Goal: Task Accomplishment & Management: Manage account settings

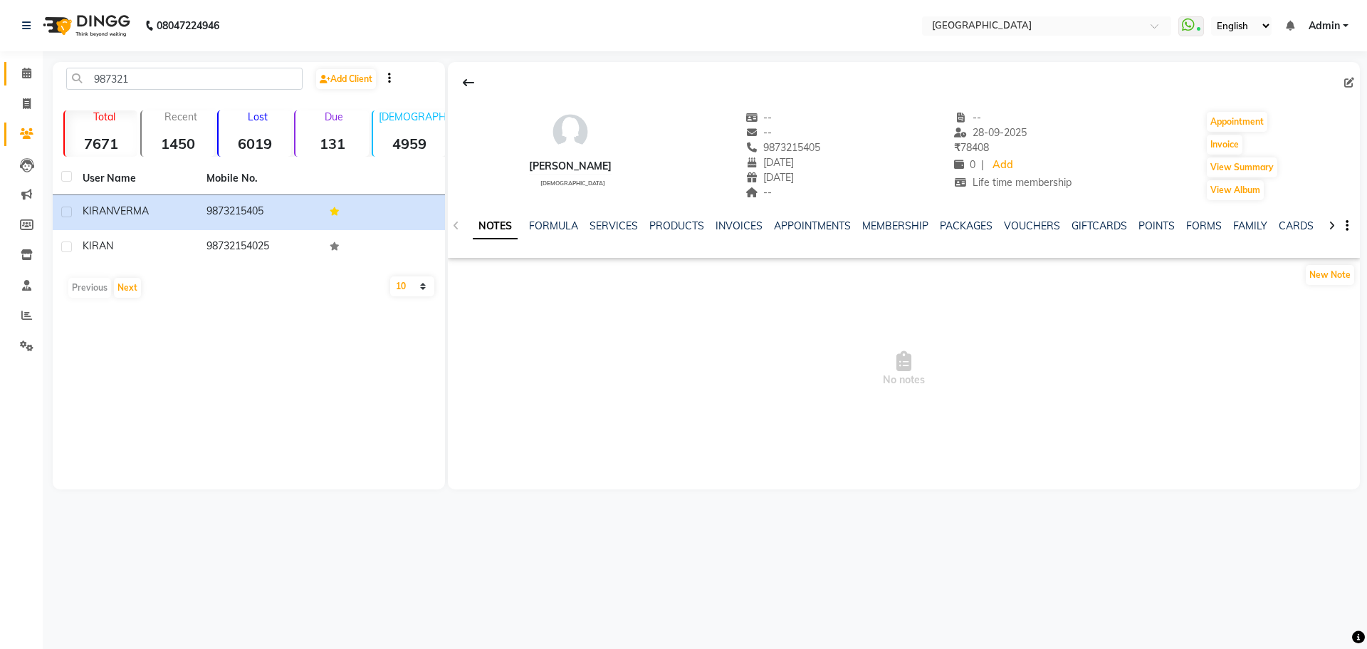
click at [26, 72] on icon at bounding box center [26, 73] width 9 height 11
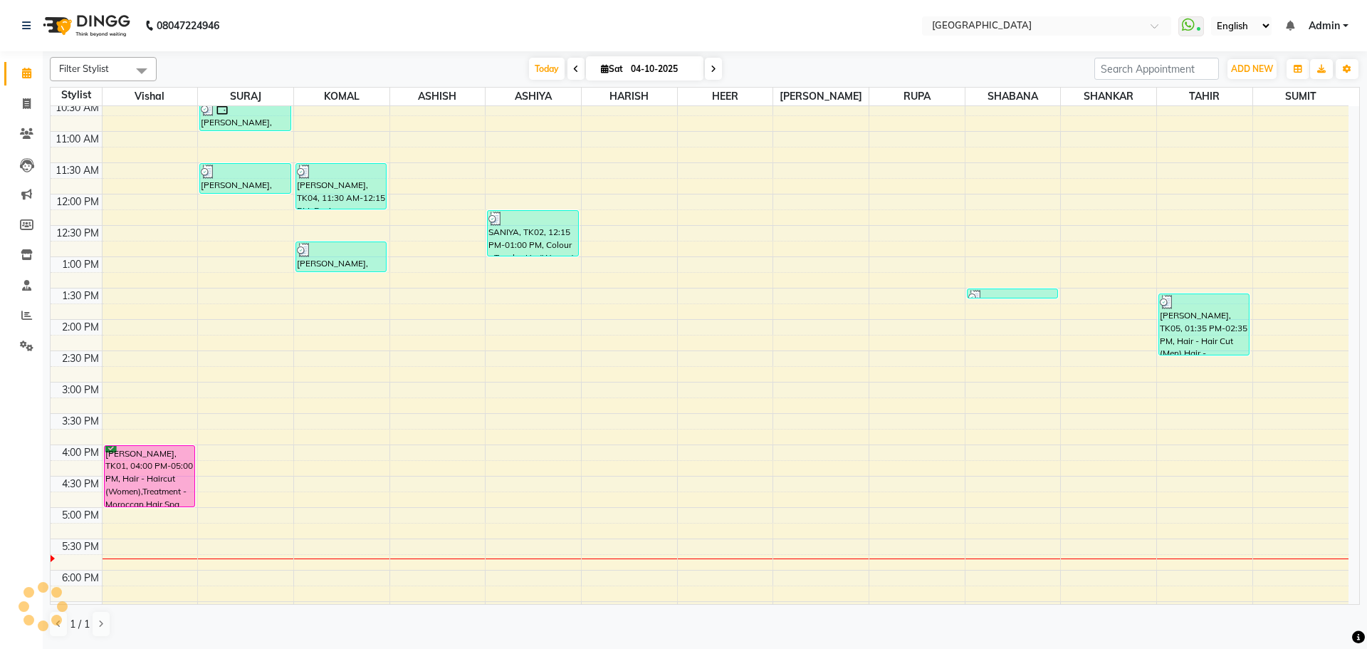
scroll to position [254, 0]
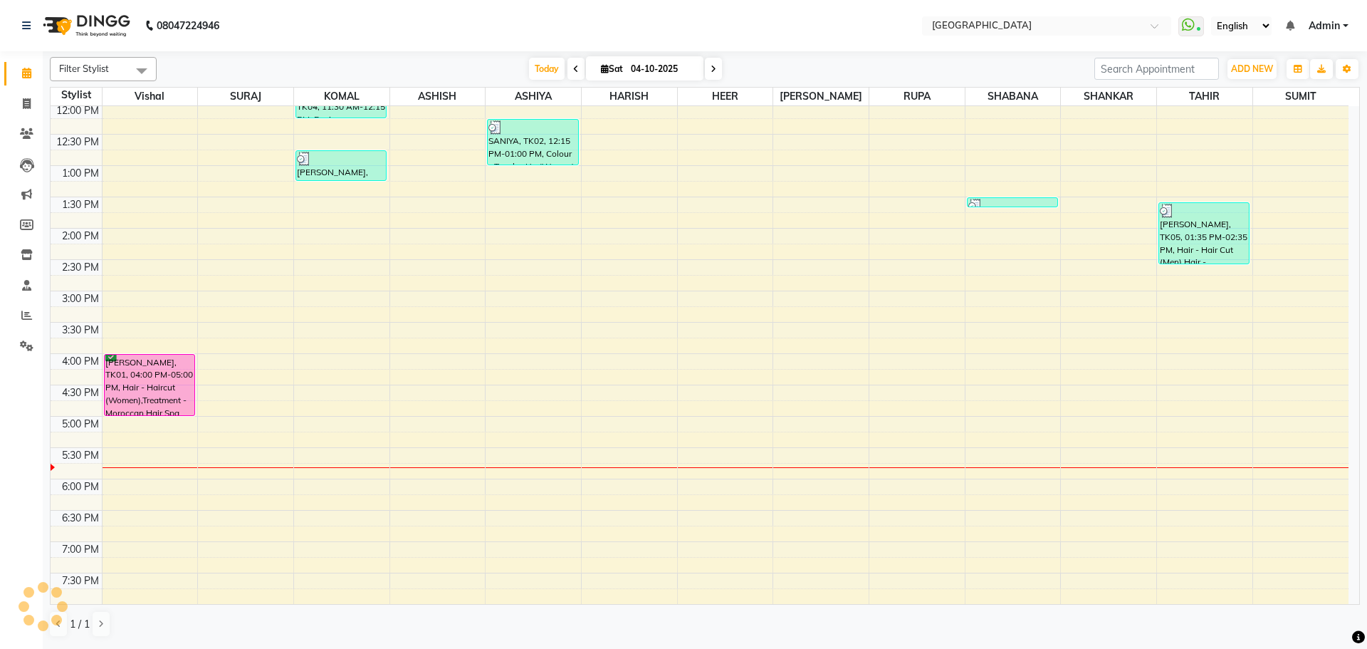
click at [155, 296] on div "8:00 AM 8:30 AM 9:00 AM 9:30 AM 10:00 AM 10:30 AM 11:00 AM 11:30 AM 12:00 PM 12…" at bounding box center [700, 228] width 1298 height 751
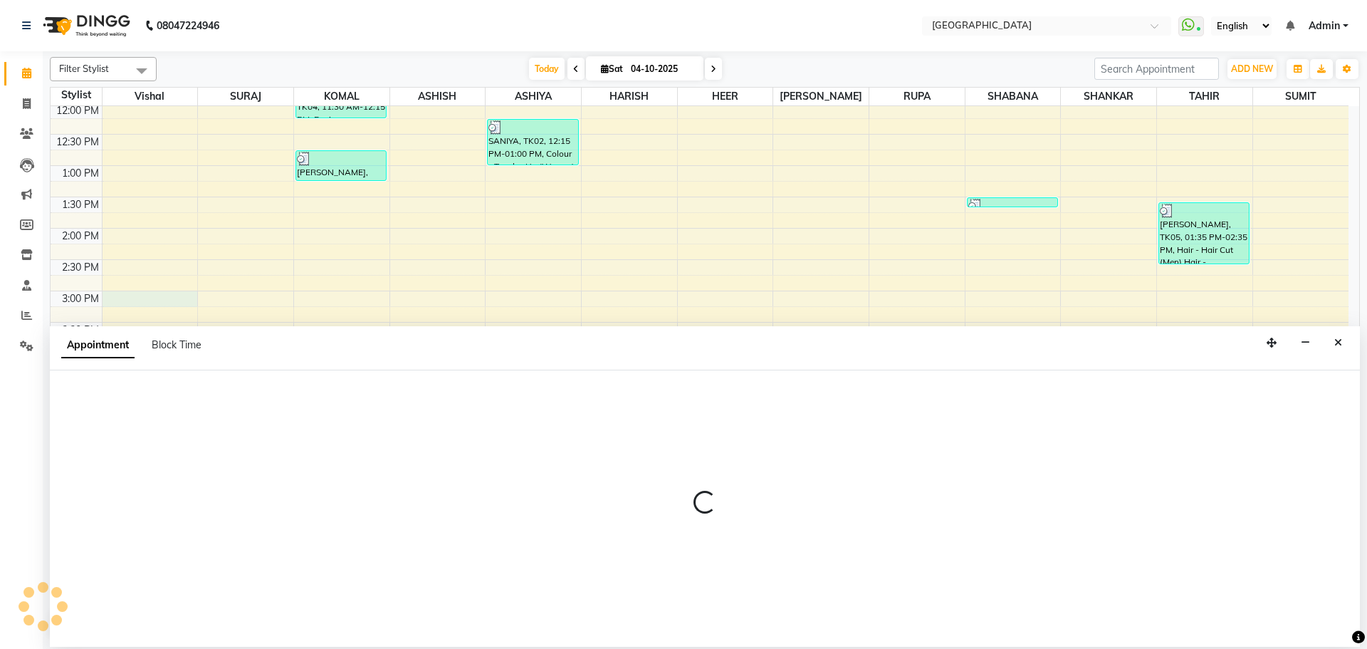
select select "6520"
select select "tentative"
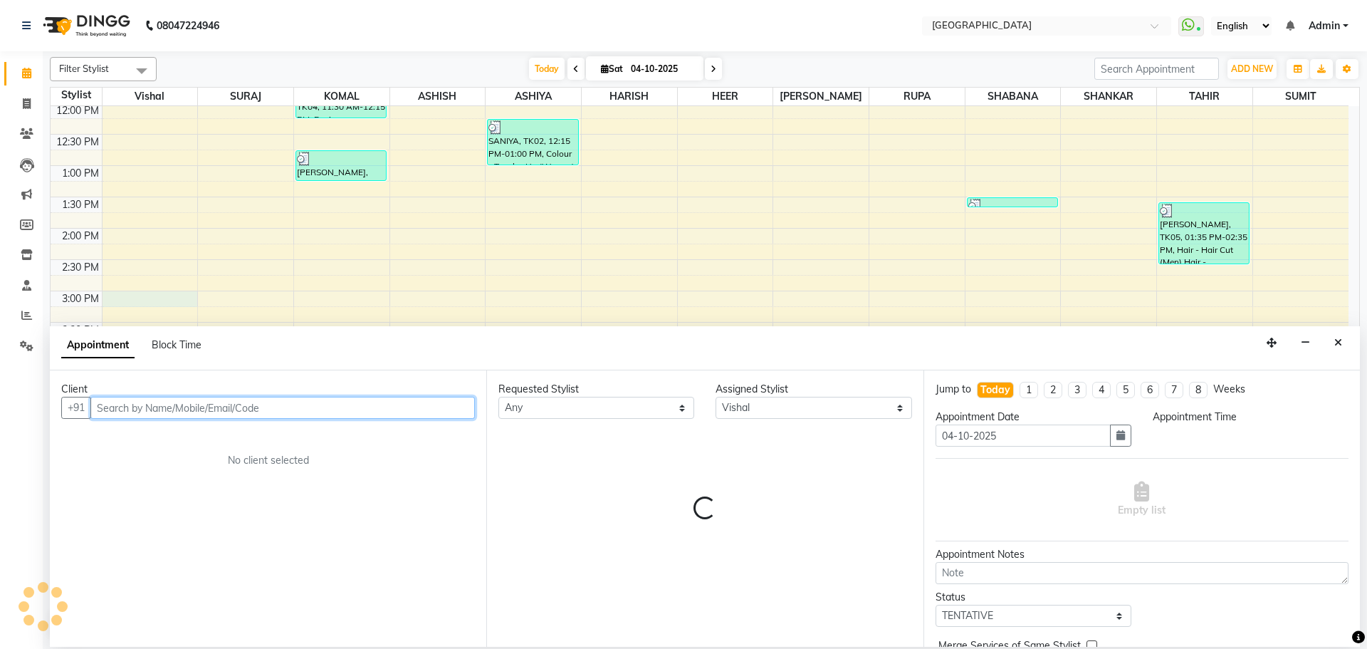
scroll to position [0, 0]
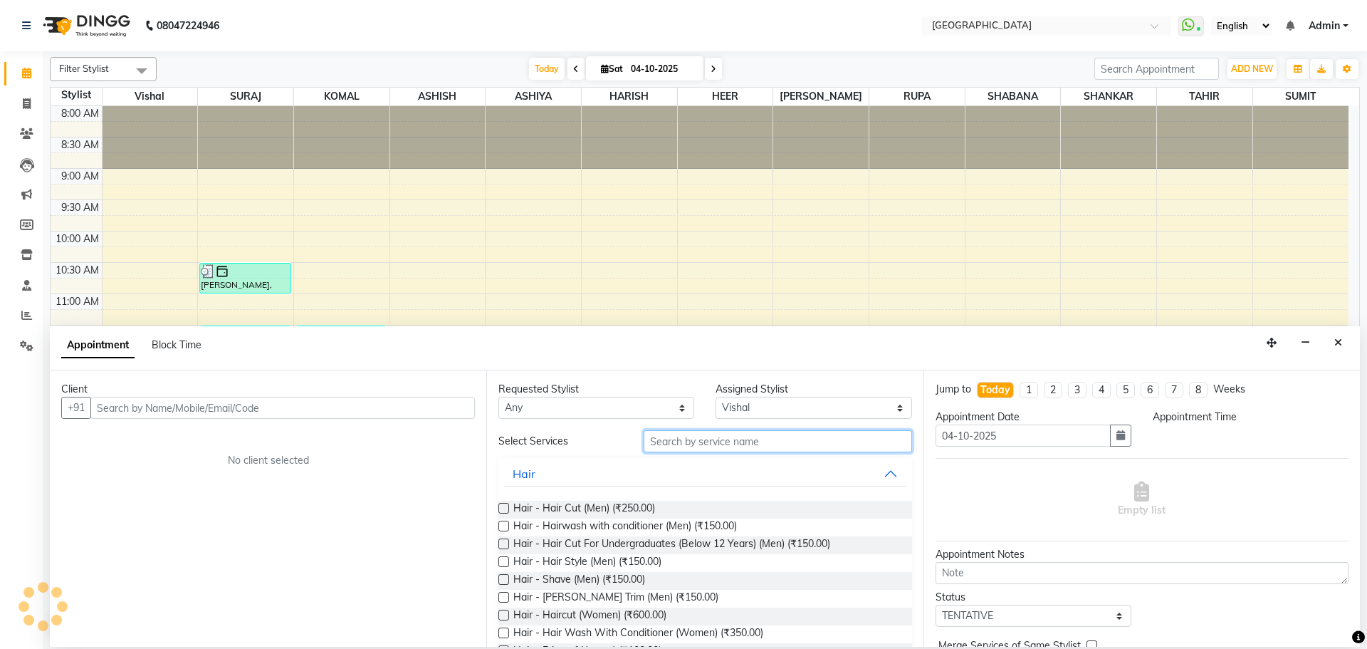
click at [663, 439] on input "text" at bounding box center [778, 441] width 269 height 22
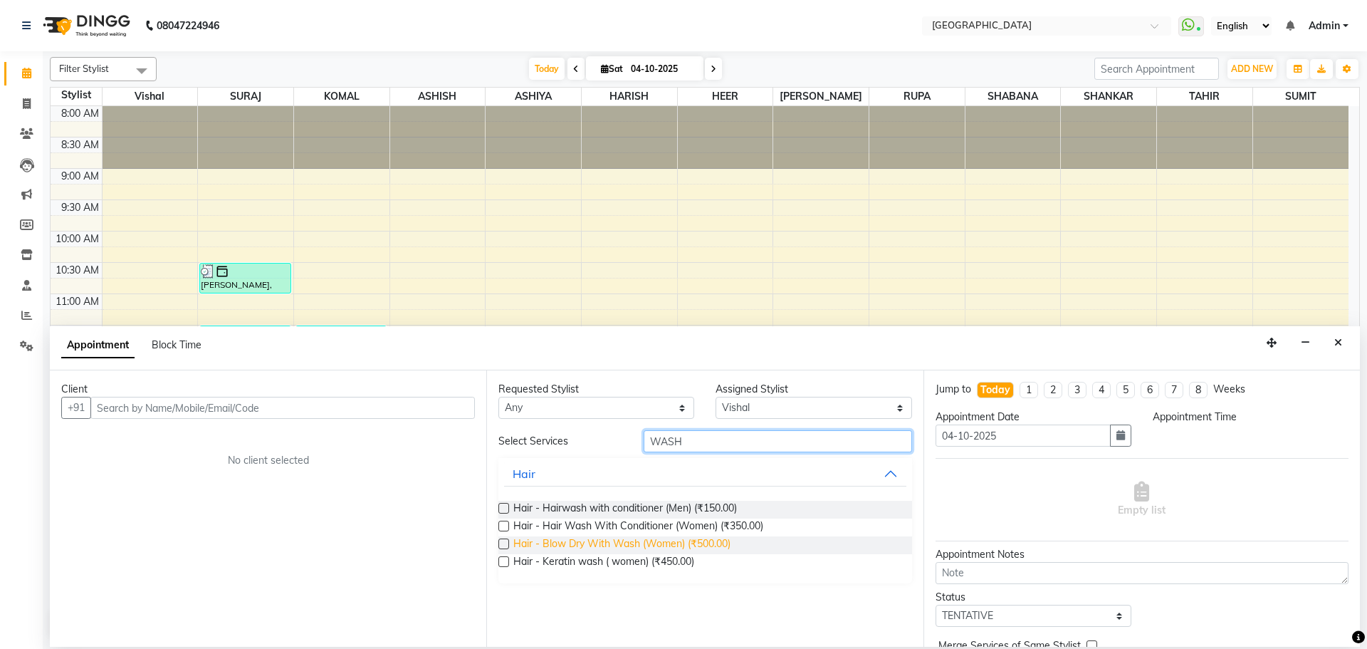
type input "WASH"
click at [711, 543] on span "Hair - Blow Dry With Wash (Women) (₹500.00)" at bounding box center [622, 545] width 217 height 18
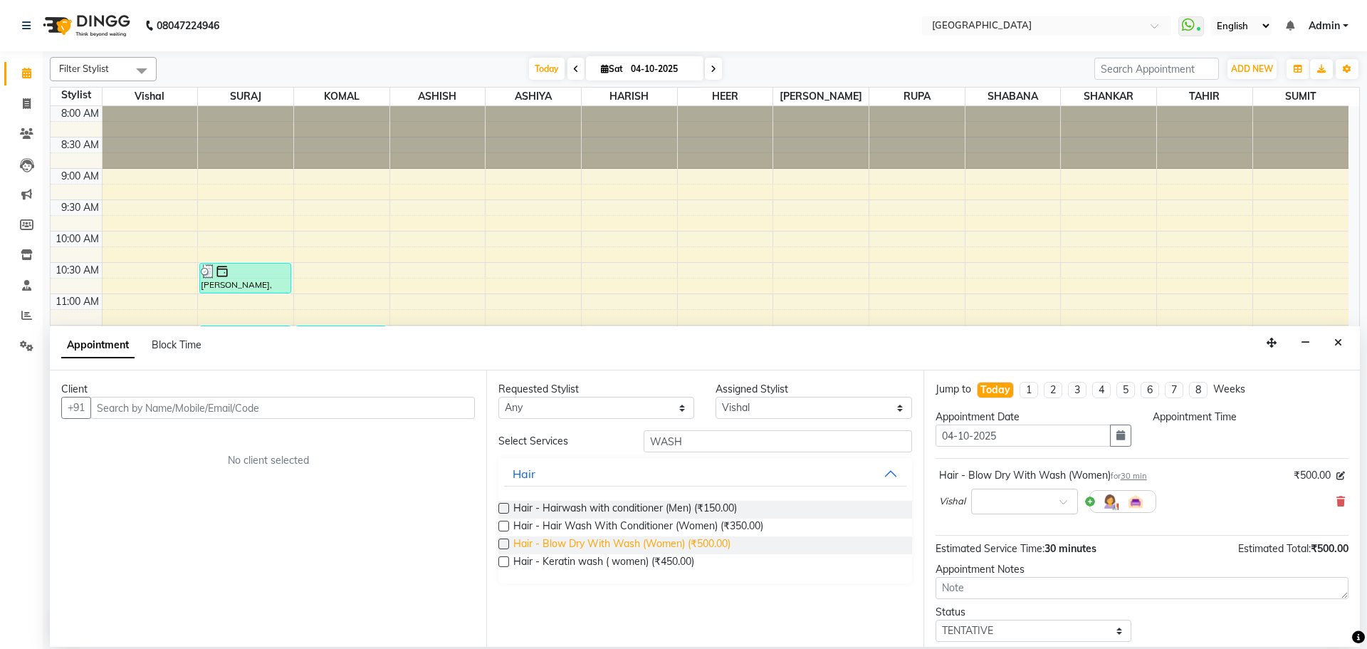
click at [682, 548] on span "Hair - Blow Dry With Wash (Women) (₹500.00)" at bounding box center [622, 545] width 217 height 18
checkbox input "true"
click at [722, 445] on input "WASH" at bounding box center [778, 441] width 269 height 22
type input "W"
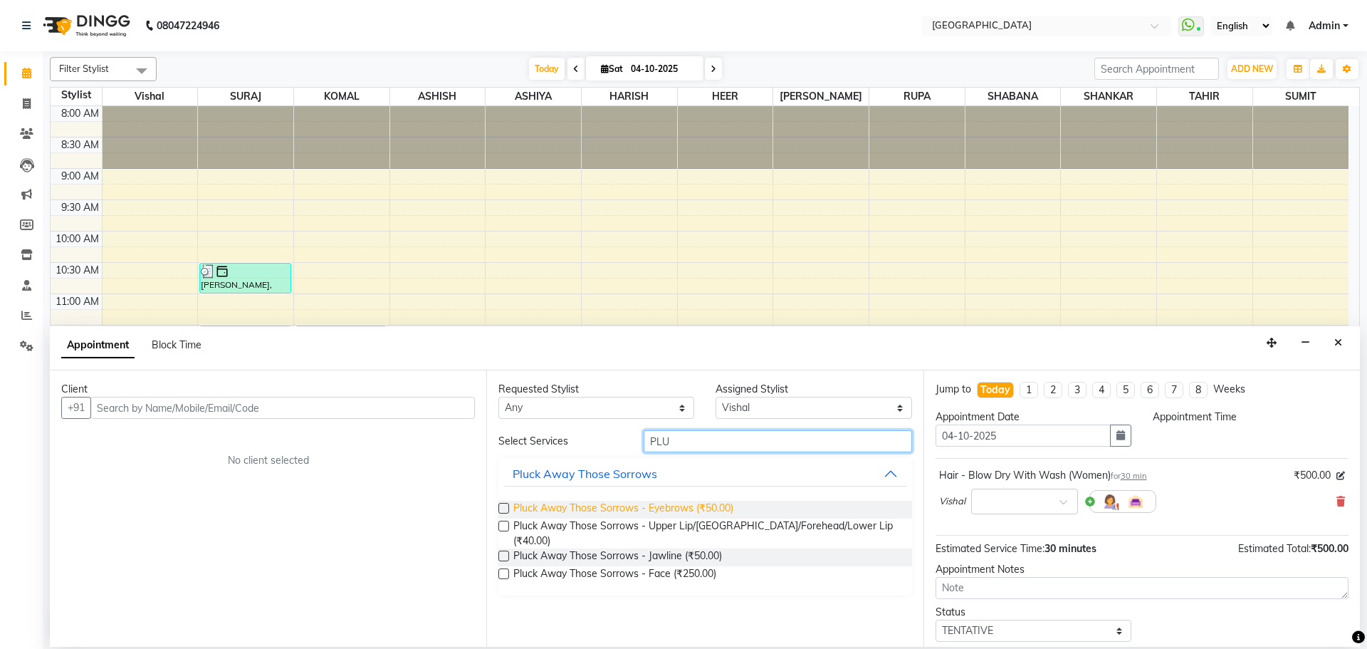
type input "PLU"
click at [712, 509] on span "Pluck Away Those Sorrows - Eyebrows (₹50.00)" at bounding box center [624, 510] width 220 height 18
checkbox input "true"
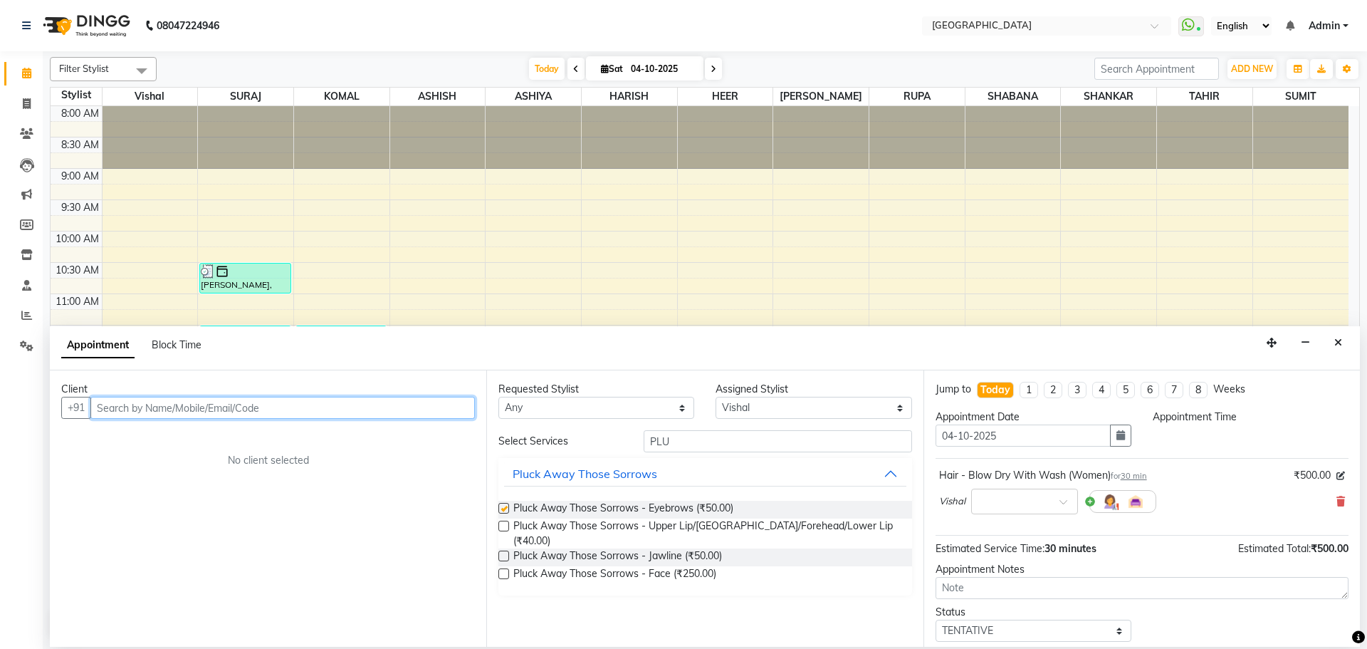
click at [353, 411] on input "text" at bounding box center [282, 408] width 385 height 22
click at [695, 531] on span "Pluck Away Those Sorrows - Upper Lip/[GEOGRAPHIC_DATA]/Forehead/Lower Lip (₹40.…" at bounding box center [707, 534] width 387 height 30
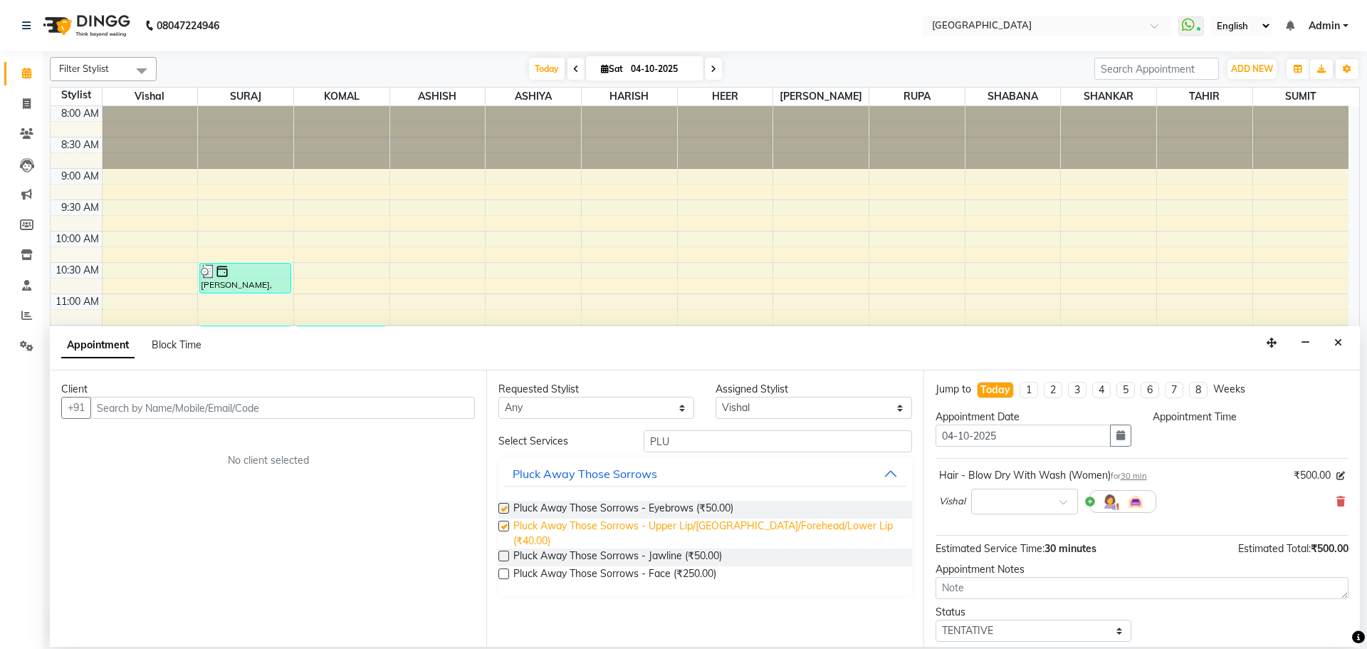
checkbox input "true"
click at [724, 528] on span "Pluck Away Those Sorrows - Upper Lip/[GEOGRAPHIC_DATA]/Forehead/Lower Lip (₹40.…" at bounding box center [707, 534] width 387 height 30
click at [420, 407] on input "text" at bounding box center [282, 408] width 385 height 22
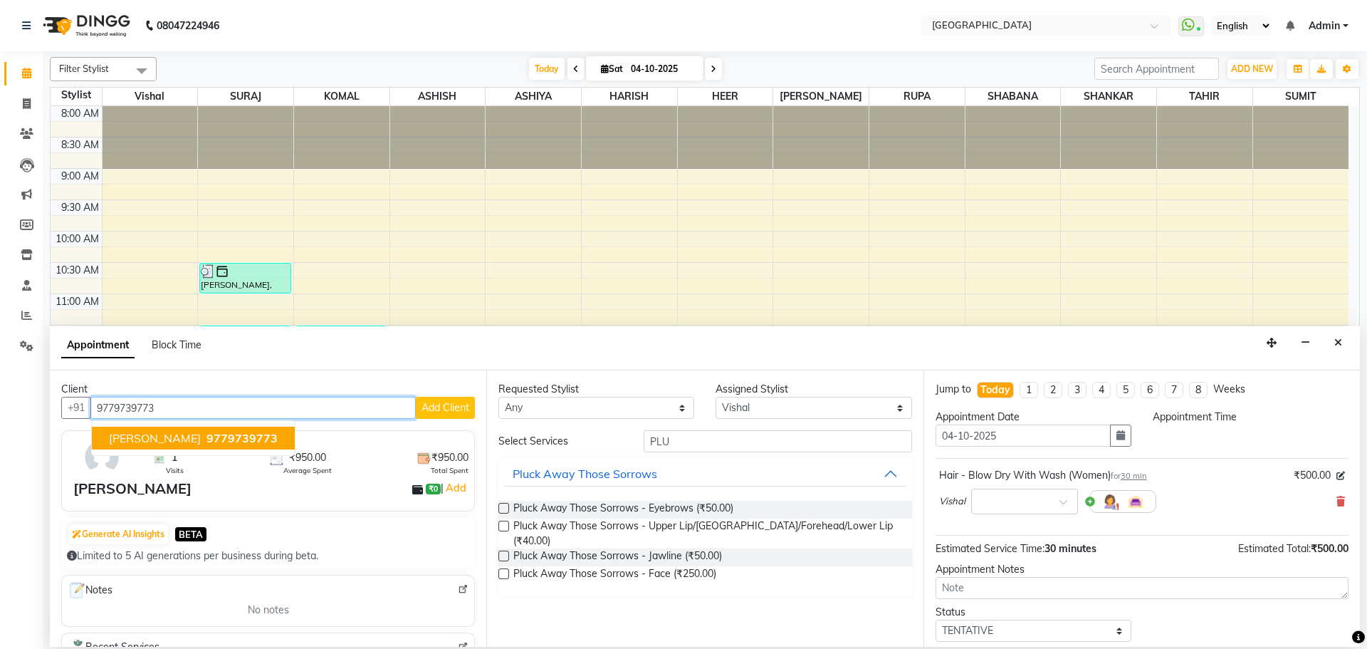
click at [180, 433] on span "[PERSON_NAME]" at bounding box center [155, 438] width 92 height 14
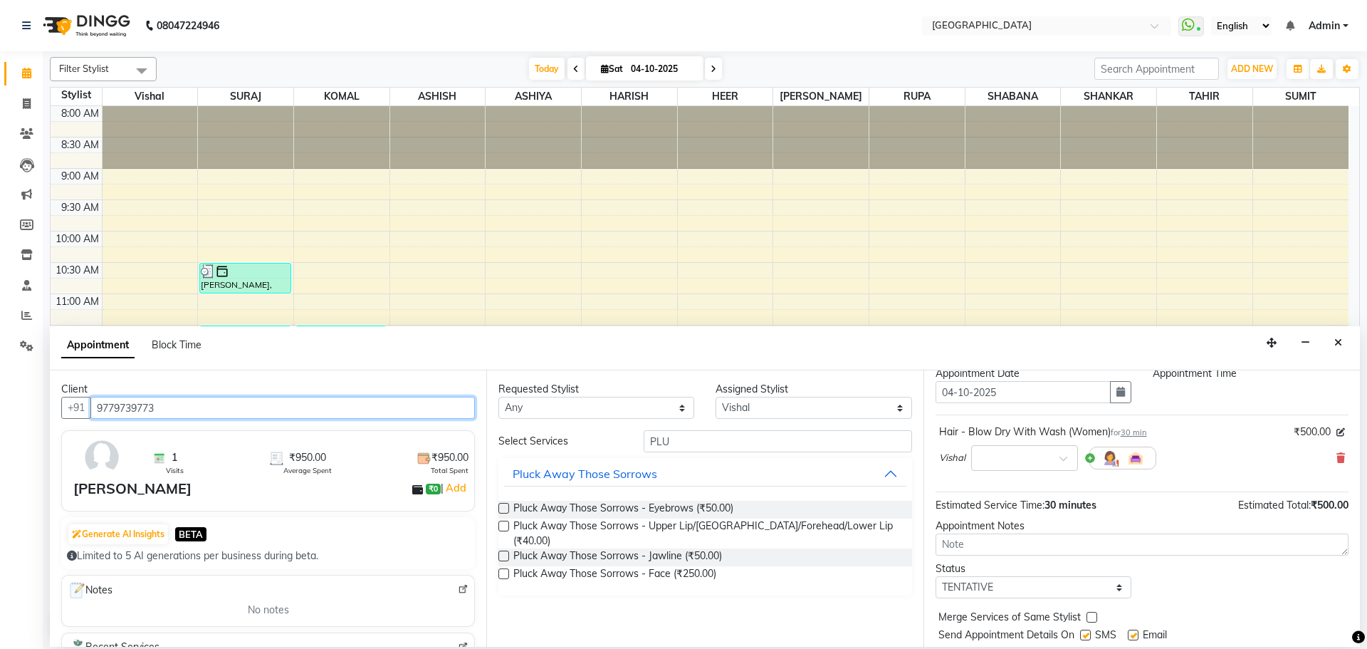
scroll to position [85, 0]
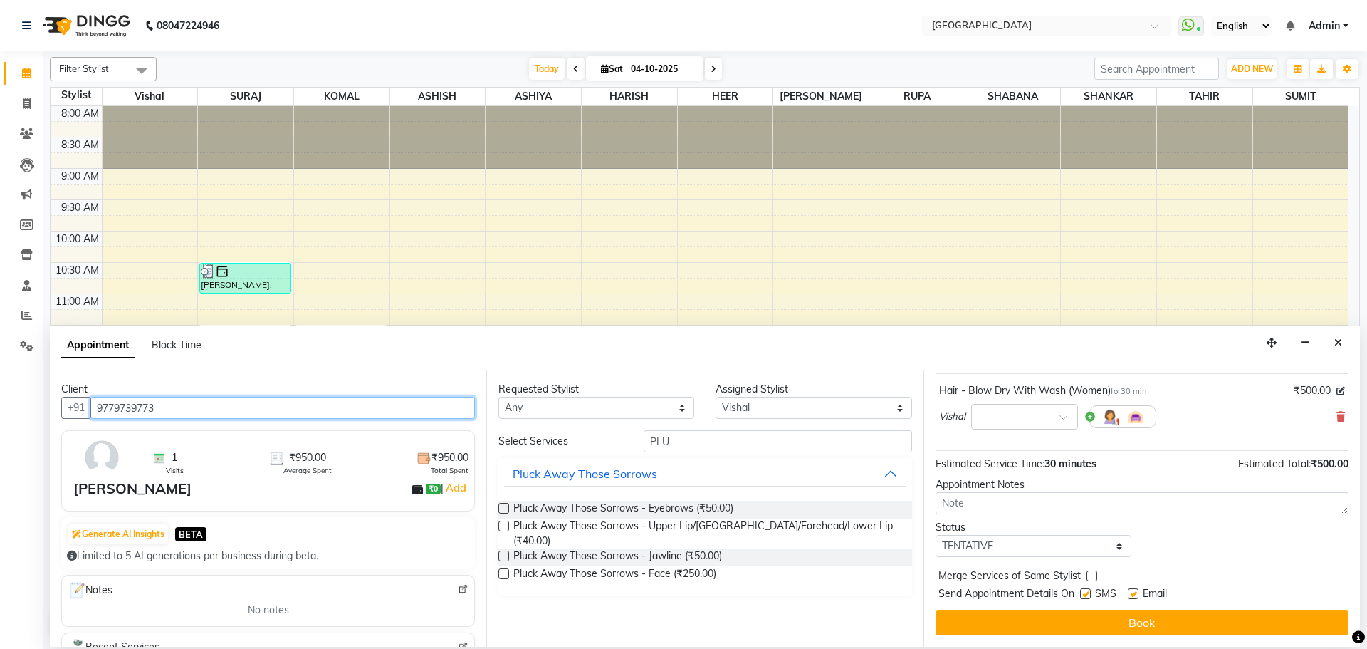
type input "9779739773"
click at [1090, 575] on label at bounding box center [1092, 576] width 11 height 11
click at [1090, 575] on input "checkbox" at bounding box center [1091, 577] width 9 height 9
checkbox input "true"
click at [1098, 544] on select "Select TENTATIVE CONFIRM CHECK-IN UPCOMING" at bounding box center [1034, 546] width 196 height 22
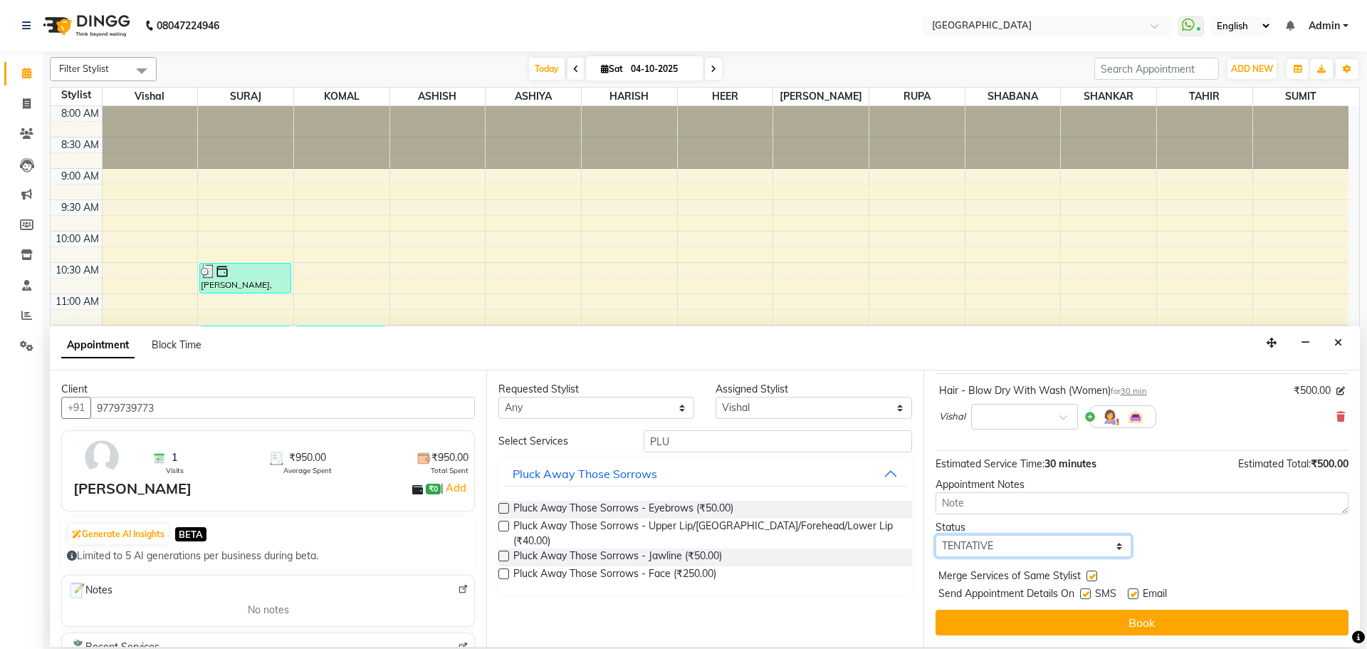
select select "check-in"
click at [936, 535] on select "Select TENTATIVE CONFIRM CHECK-IN UPCOMING" at bounding box center [1034, 546] width 196 height 22
click at [1153, 607] on div "Jump to [DATE] 1 2 3 4 5 6 7 8 Weeks Appointment Date [DATE] Appointment Time H…" at bounding box center [1142, 508] width 437 height 276
click at [1150, 625] on button "Book" at bounding box center [1142, 623] width 413 height 26
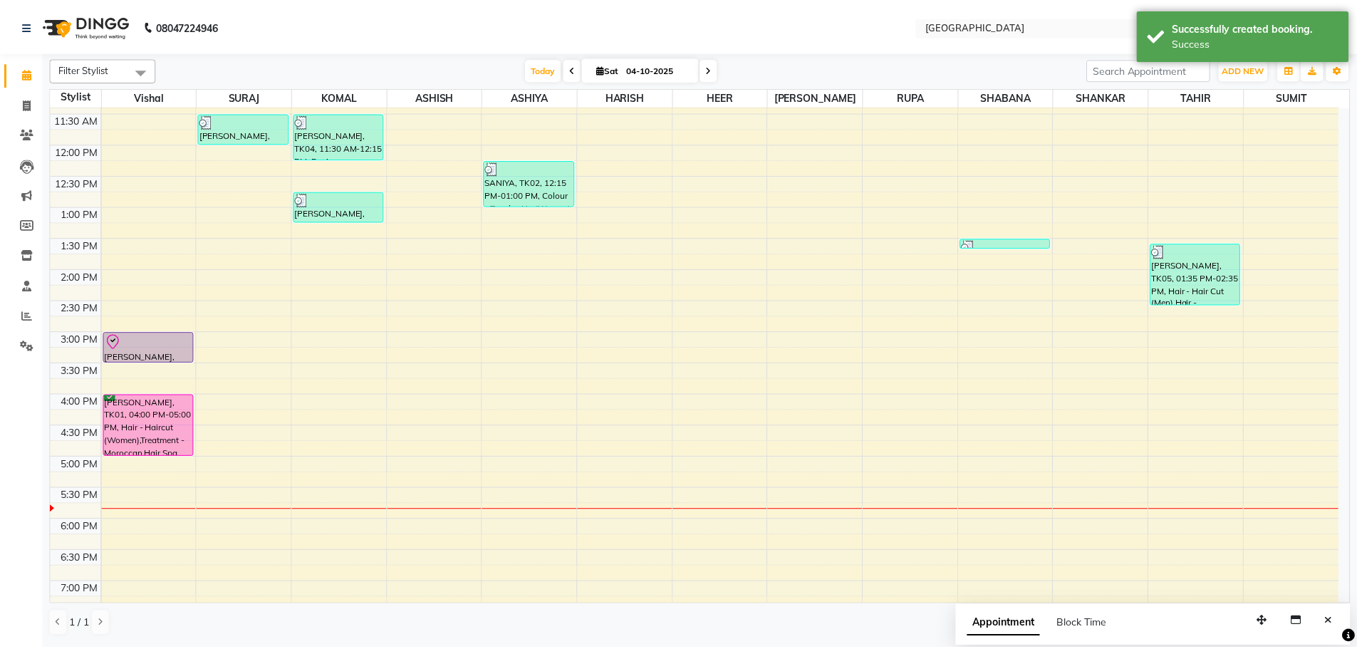
scroll to position [214, 0]
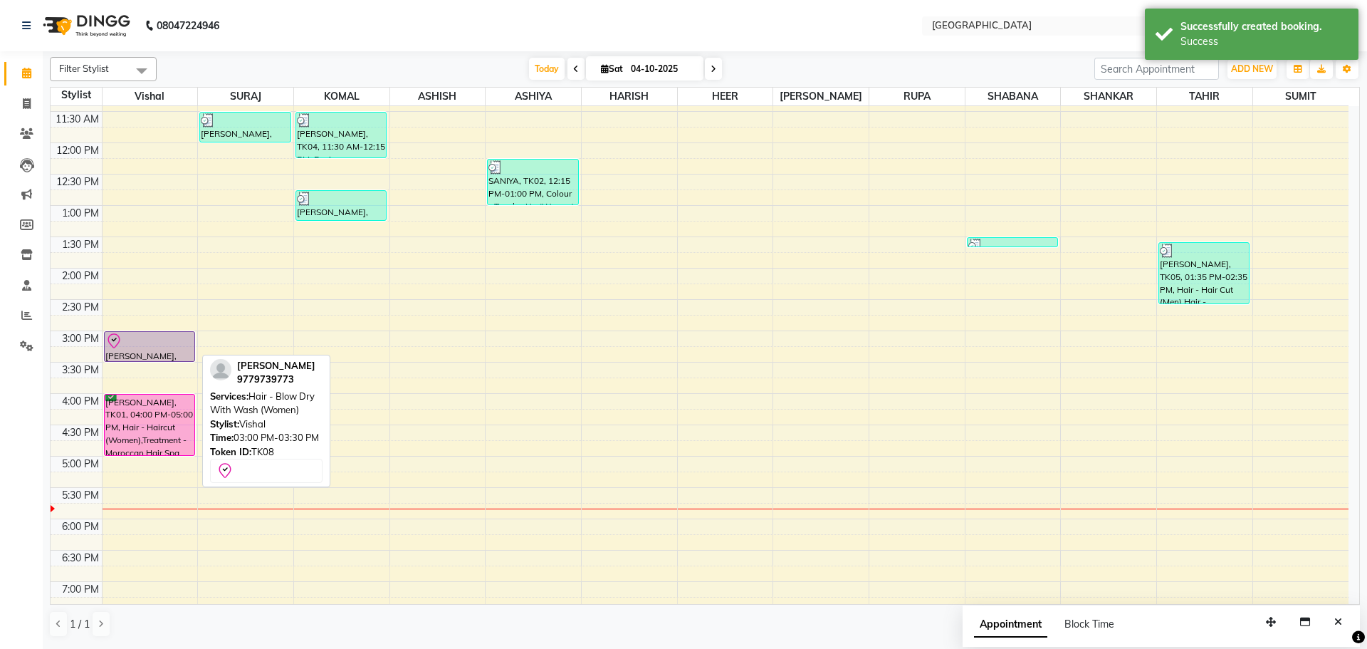
click at [167, 347] on div at bounding box center [149, 341] width 88 height 17
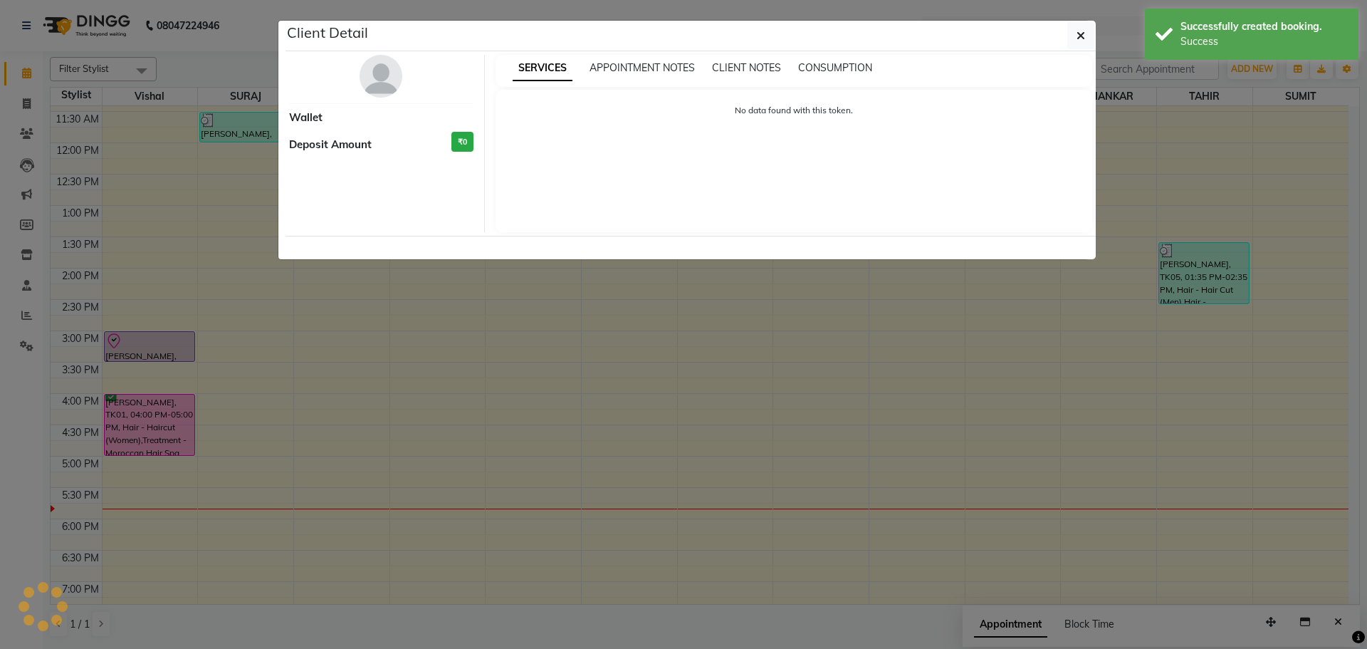
select select "8"
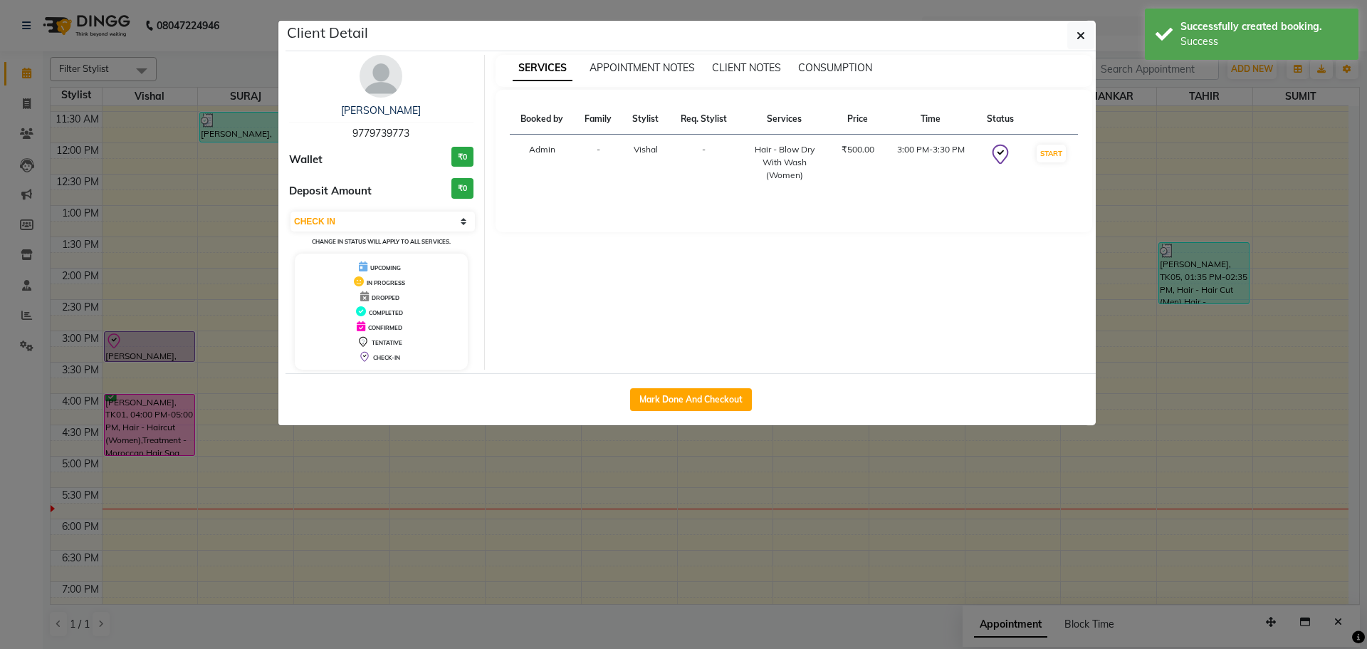
click at [714, 403] on button "Mark Done And Checkout" at bounding box center [691, 399] width 122 height 23
select select "service"
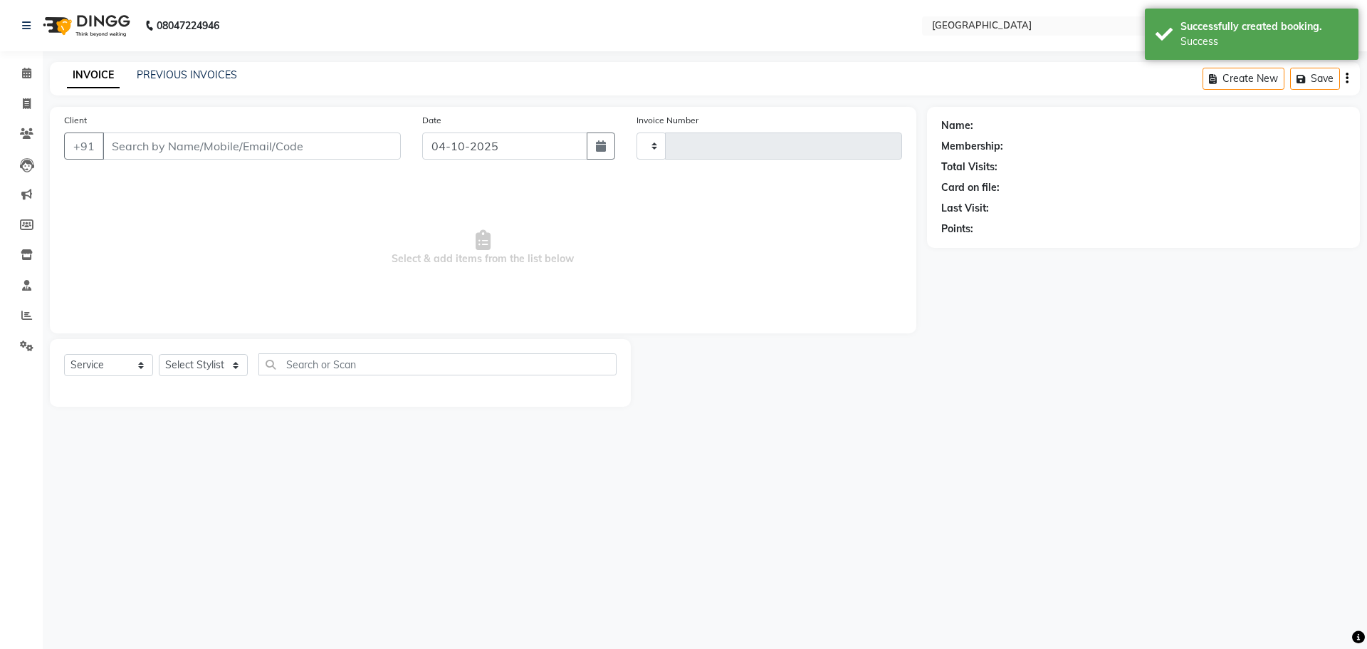
type input "5877"
select select "508"
type input "9779739773"
select select "6520"
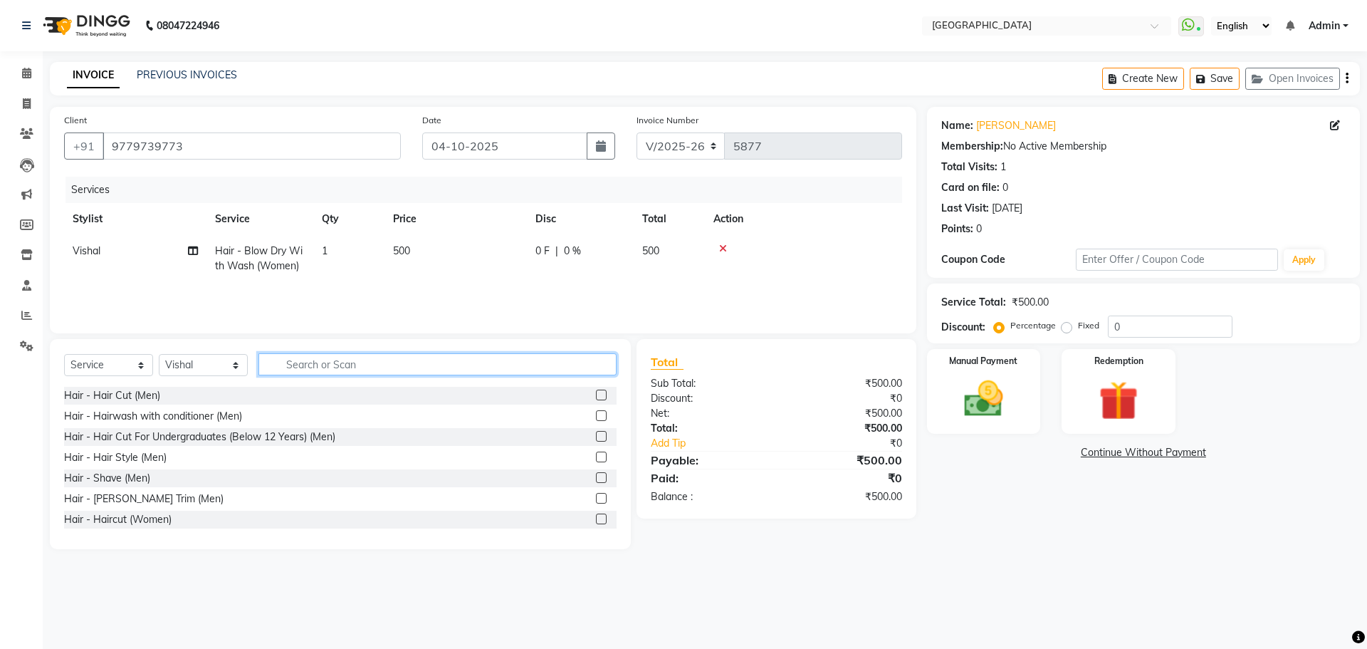
click at [371, 372] on input "text" at bounding box center [438, 364] width 358 height 22
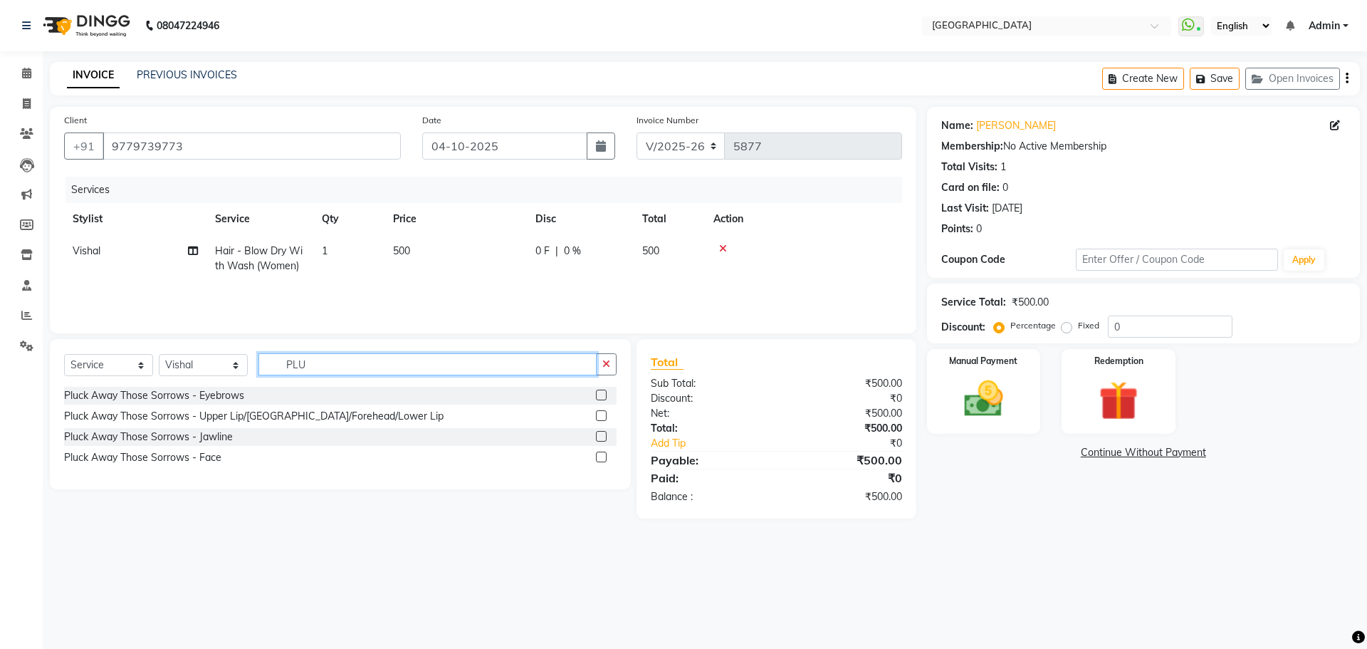
type input "PLU"
click at [600, 395] on label at bounding box center [601, 395] width 11 height 11
click at [600, 395] on input "checkbox" at bounding box center [600, 395] width 9 height 9
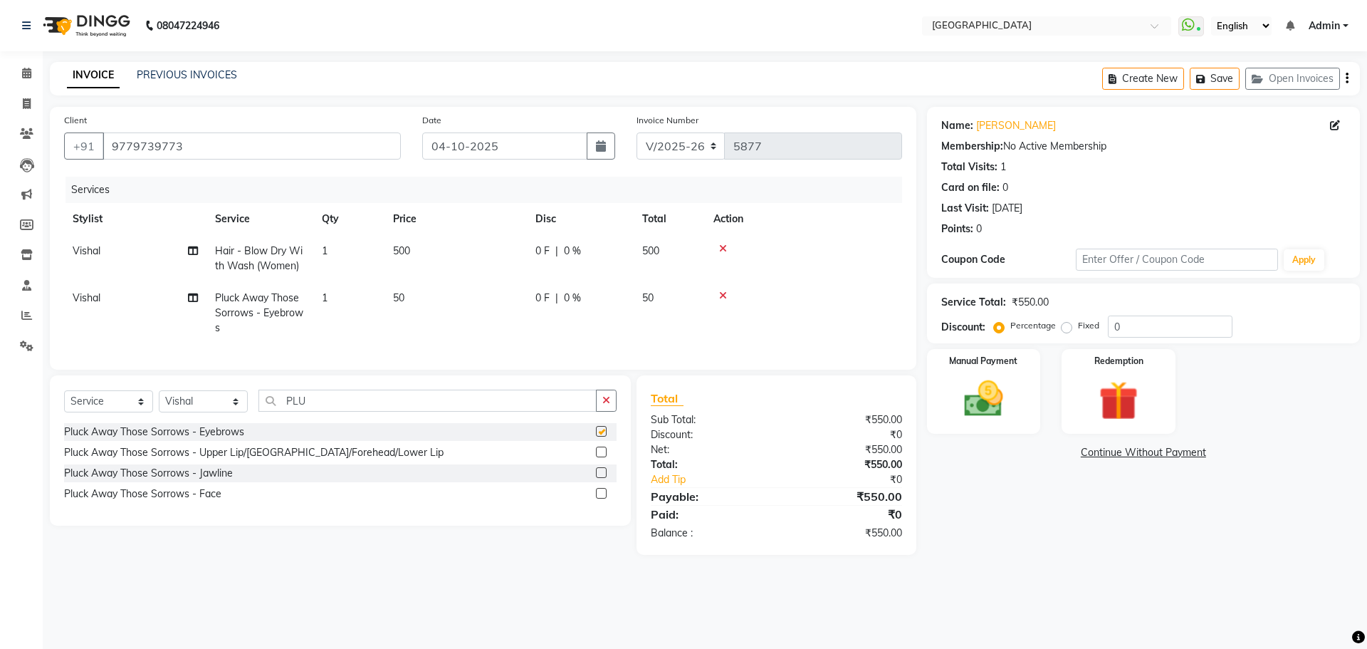
checkbox input "false"
click at [604, 457] on label at bounding box center [601, 452] width 11 height 11
click at [604, 457] on input "checkbox" at bounding box center [600, 452] width 9 height 9
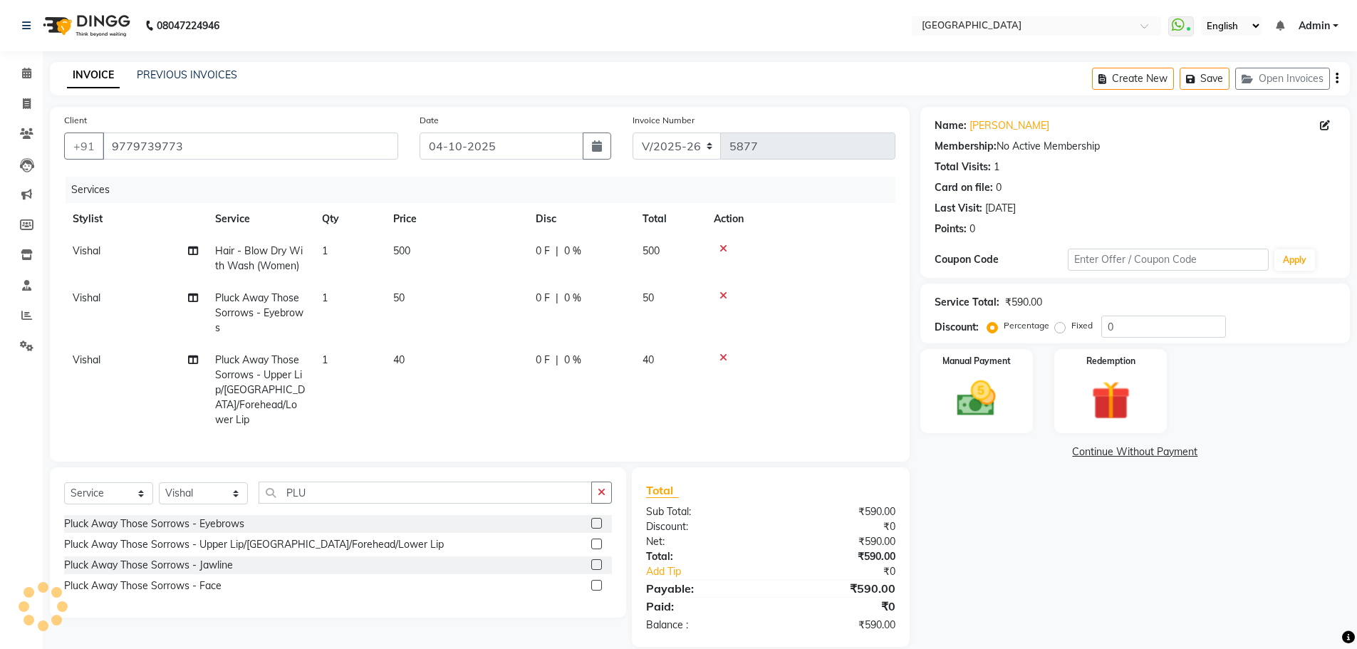
click at [595, 541] on label at bounding box center [596, 543] width 11 height 11
click at [595, 541] on input "checkbox" at bounding box center [595, 544] width 9 height 9
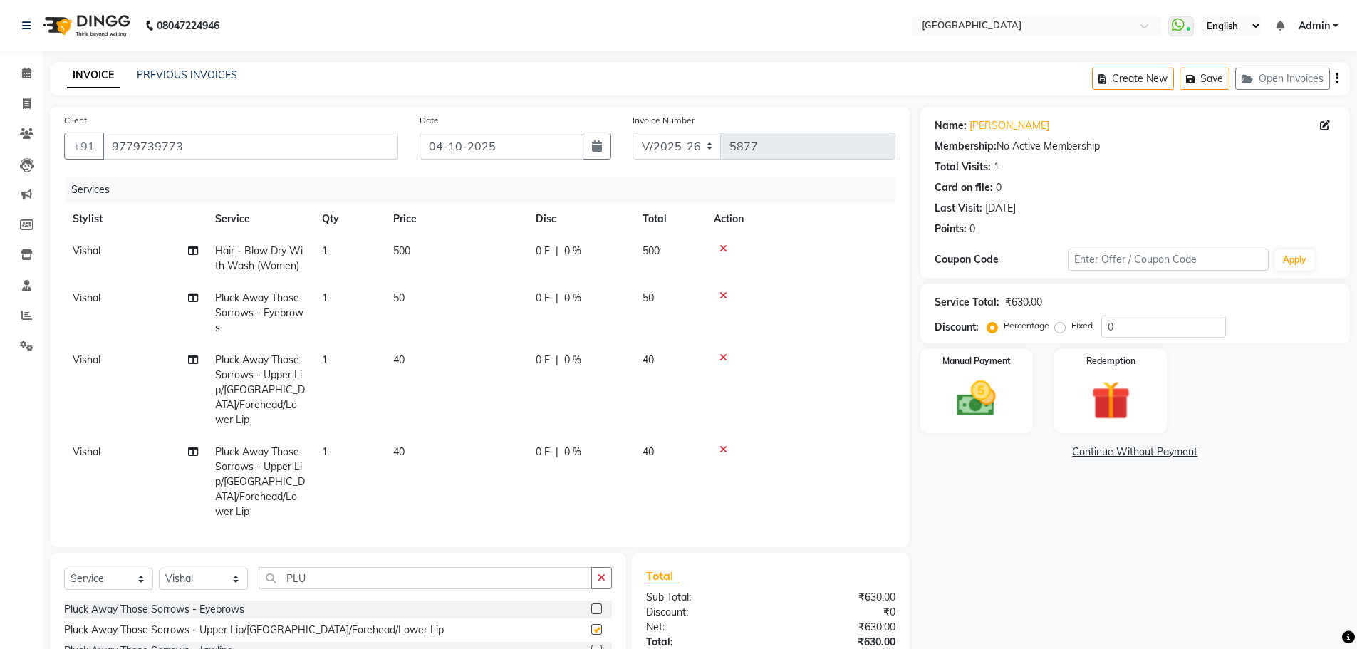
checkbox input "false"
click at [443, 567] on input "PLU" at bounding box center [425, 578] width 333 height 22
type input "P"
type input "WASH"
click at [594, 645] on label at bounding box center [596, 650] width 11 height 11
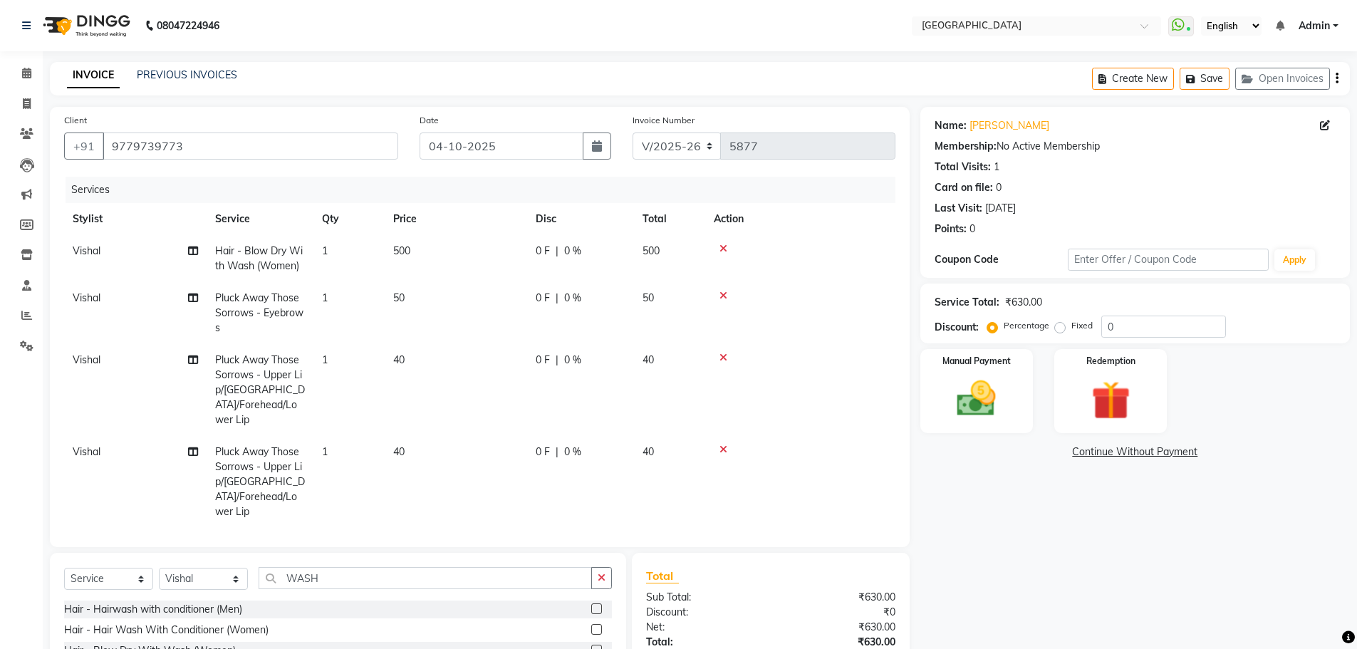
click at [594, 646] on input "checkbox" at bounding box center [595, 650] width 9 height 9
checkbox input "false"
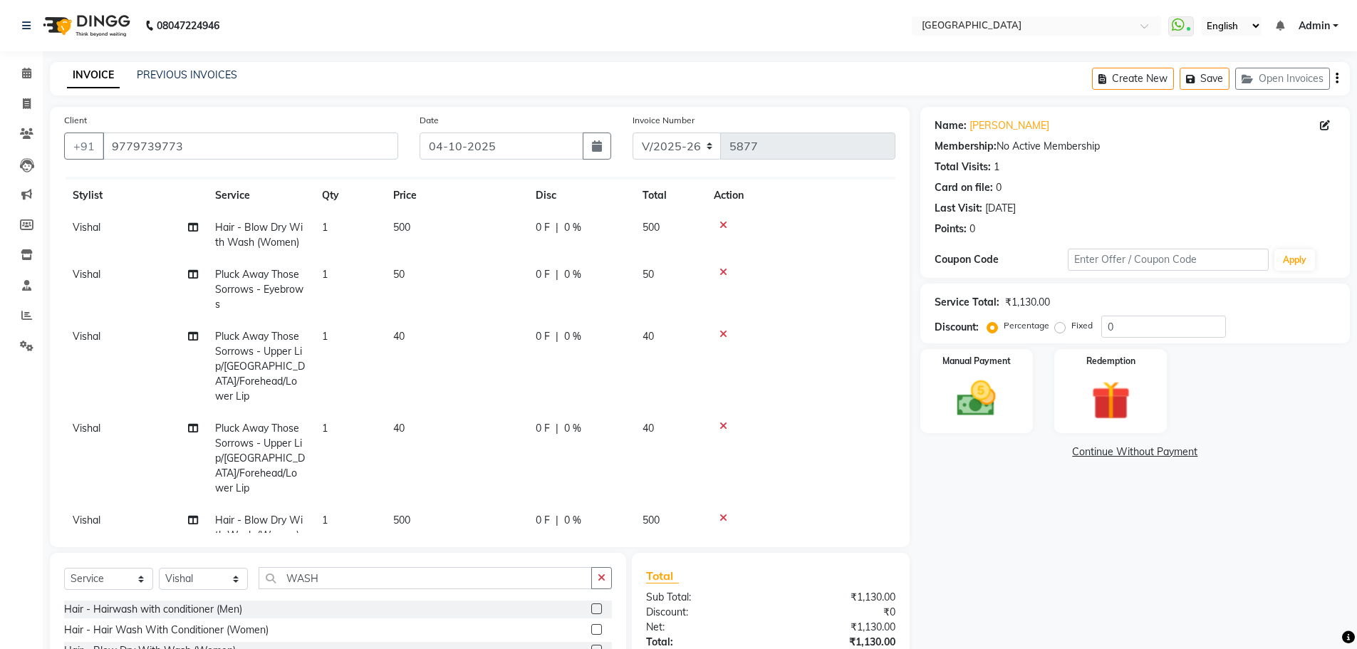
scroll to position [34, 0]
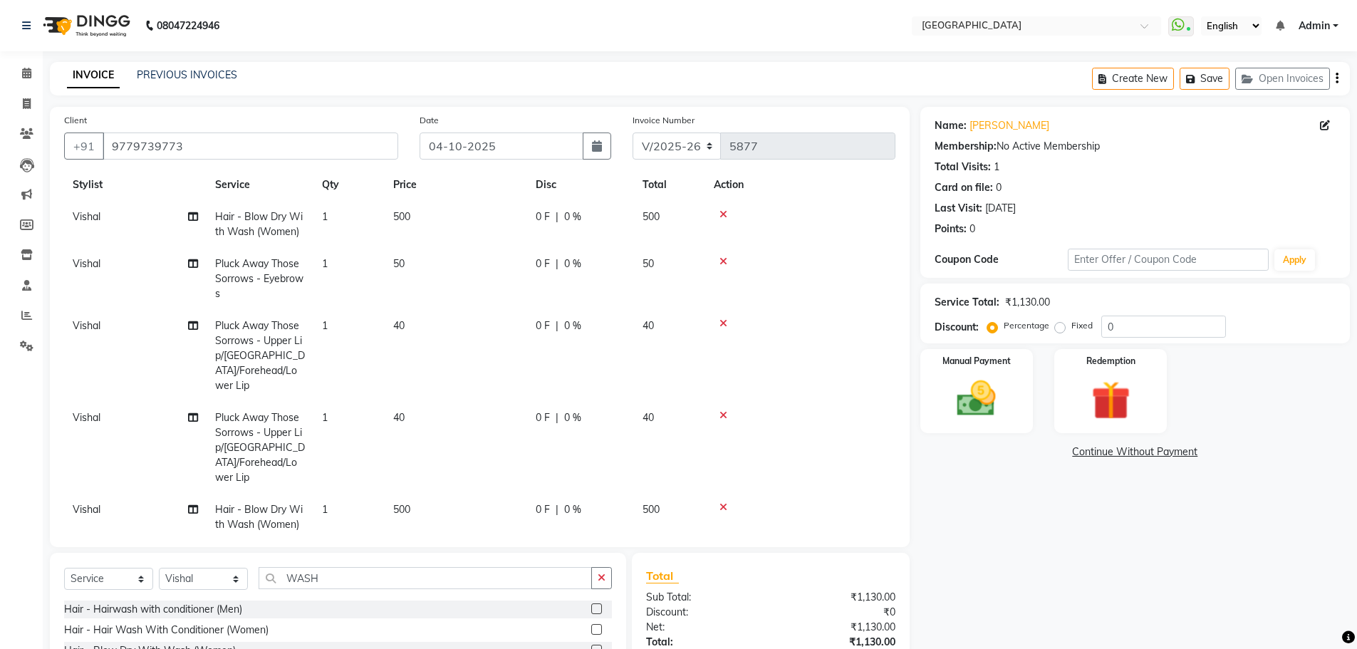
click at [411, 234] on td "500" at bounding box center [456, 224] width 142 height 47
select select "6520"
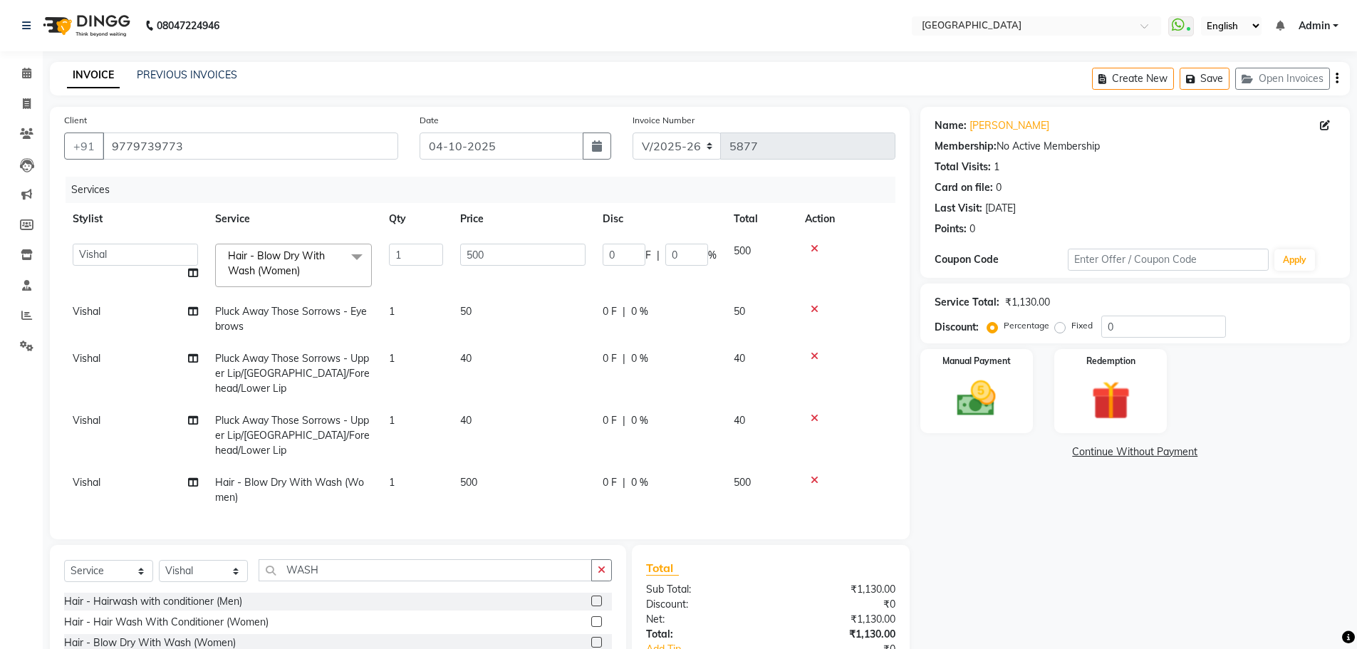
scroll to position [0, 0]
click at [475, 256] on input "500" at bounding box center [522, 255] width 125 height 22
type input "600"
click at [844, 274] on td at bounding box center [845, 265] width 99 height 61
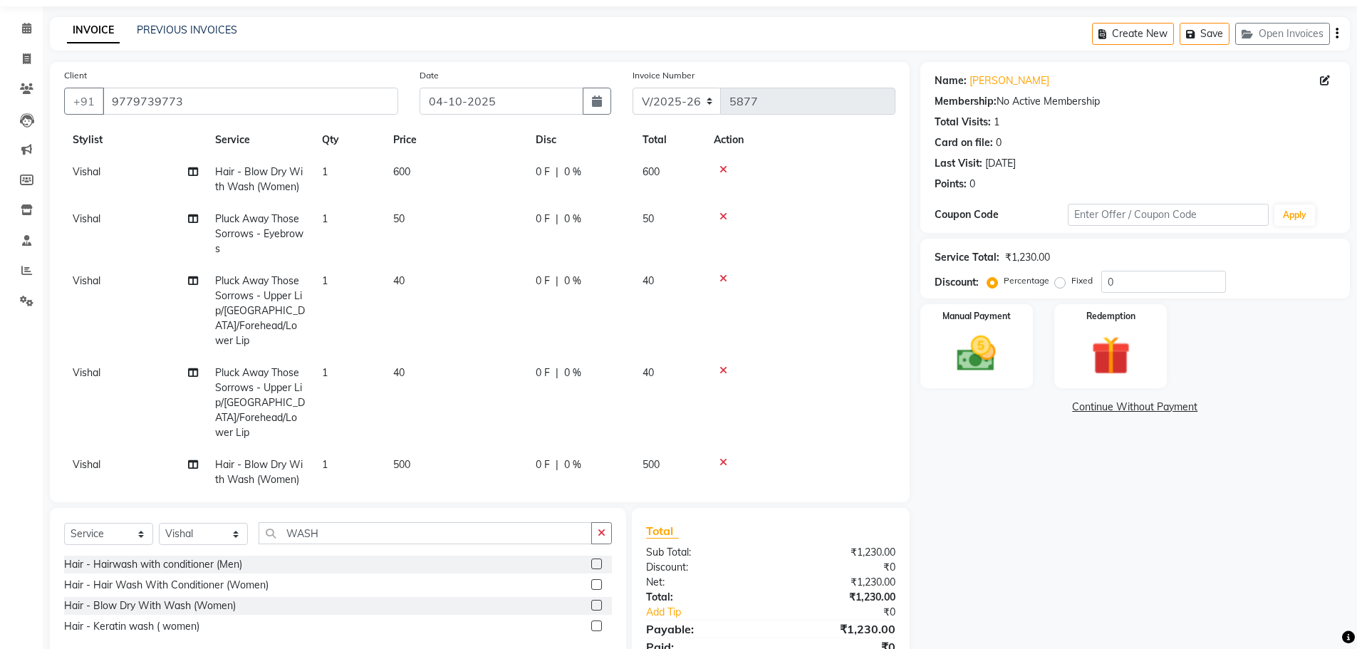
scroll to position [105, 0]
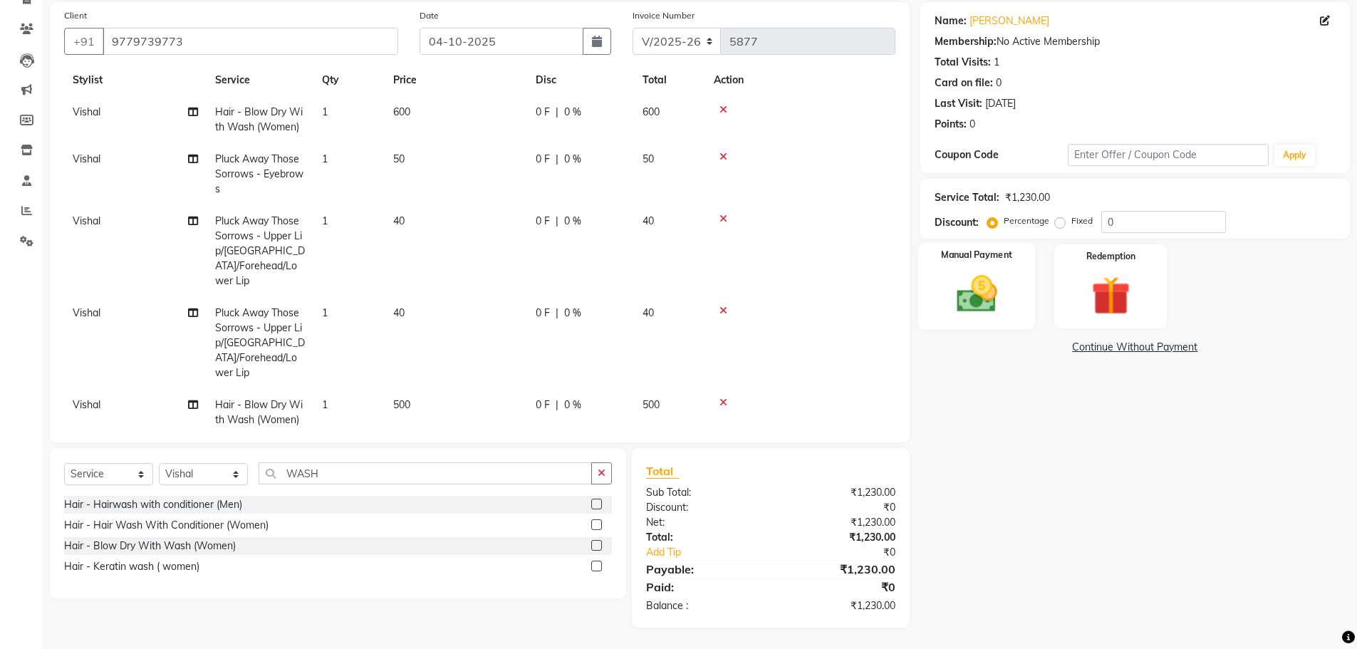
click at [998, 294] on img at bounding box center [977, 294] width 66 height 46
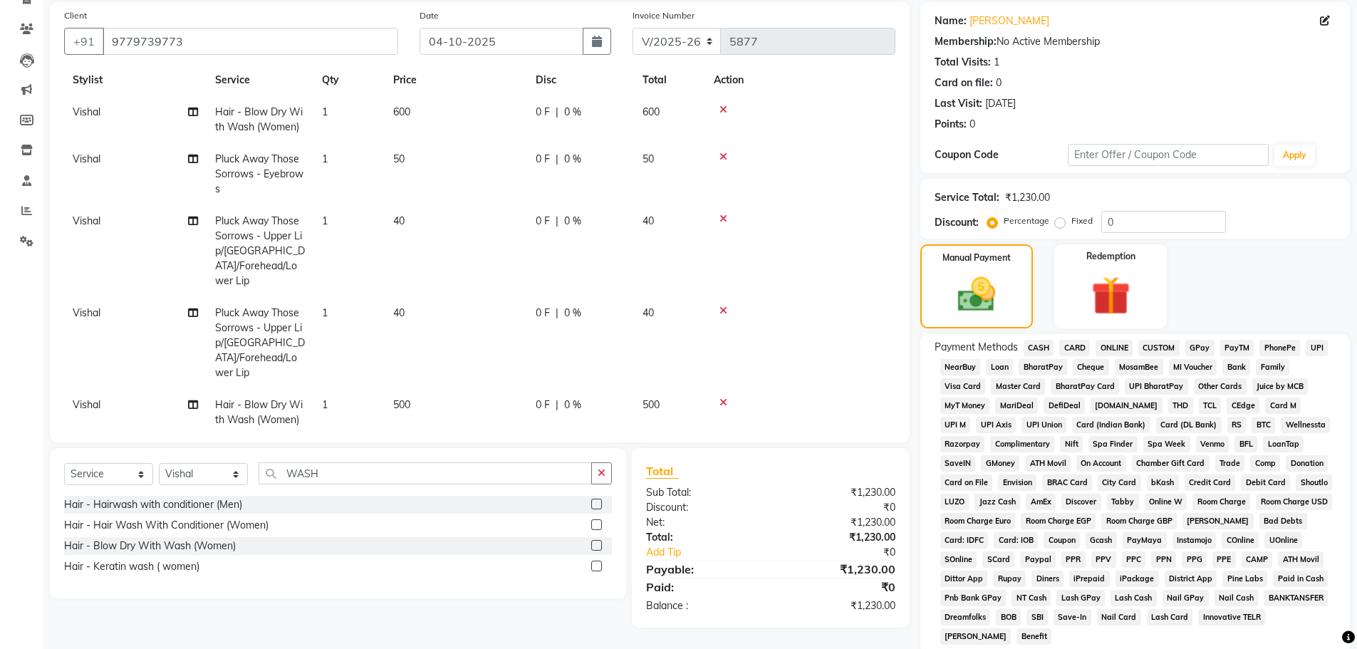
click at [1199, 348] on span "GPay" at bounding box center [1199, 348] width 29 height 16
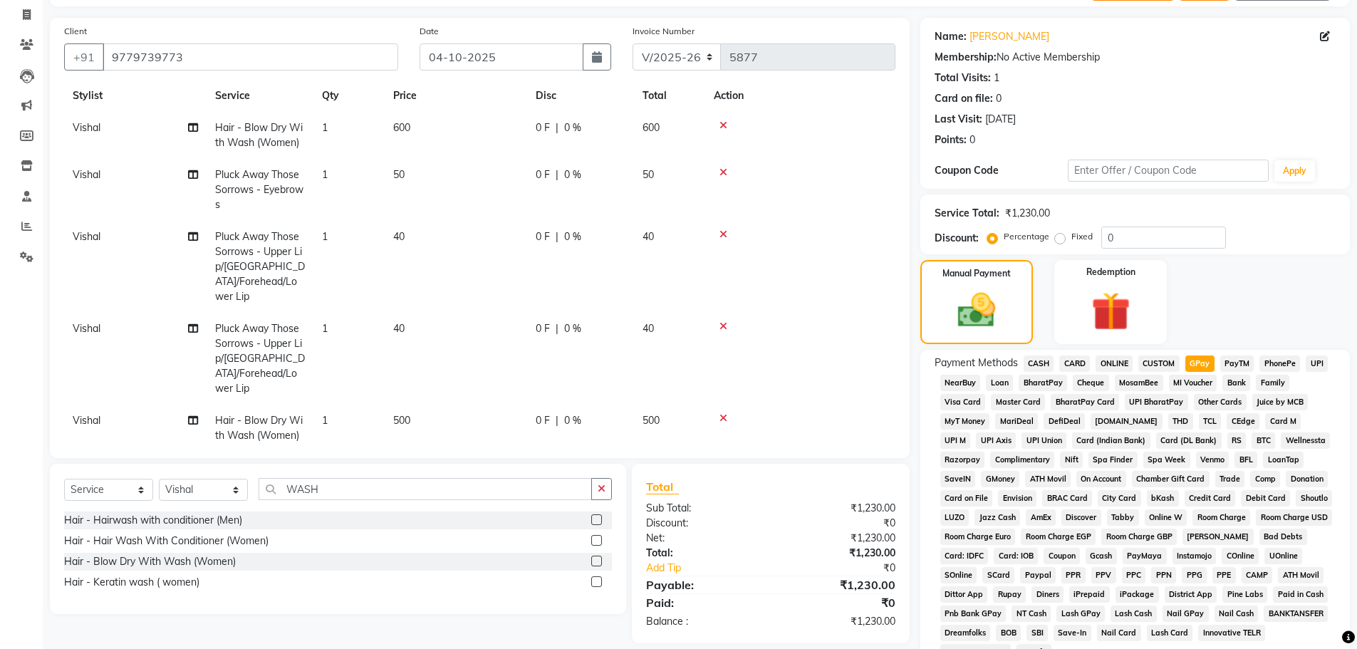
scroll to position [289, 0]
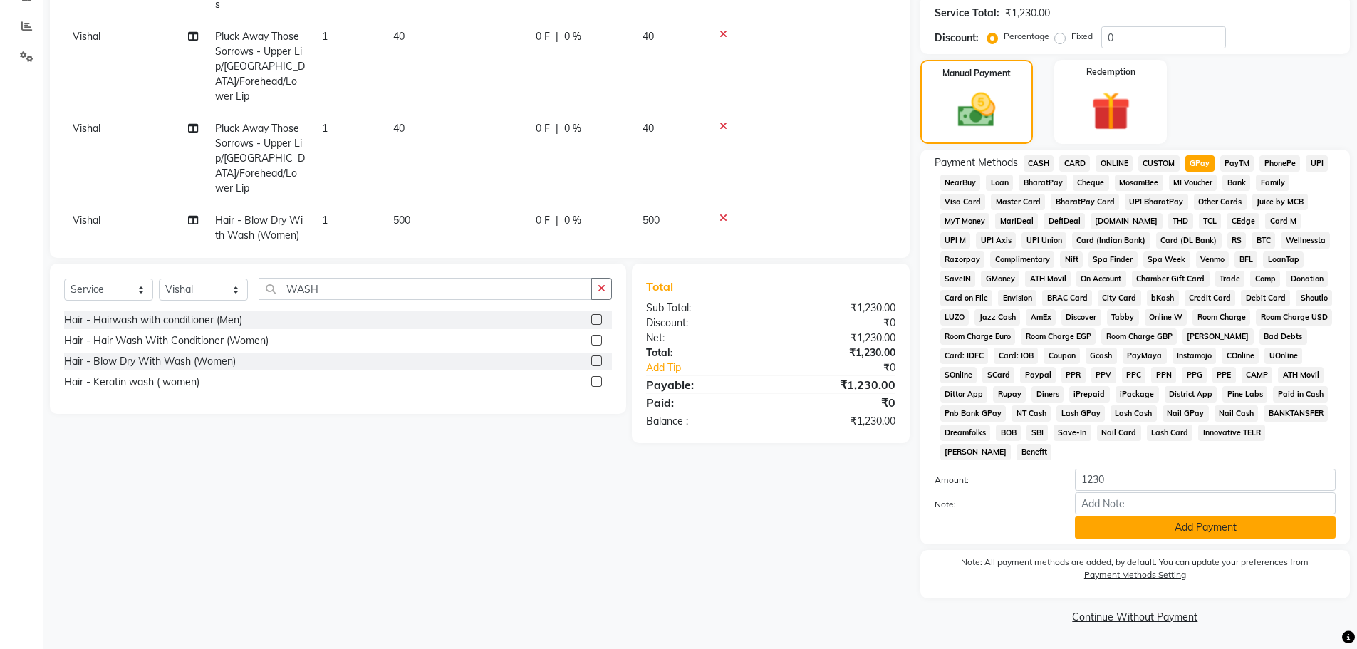
click at [1196, 526] on button "Add Payment" at bounding box center [1205, 527] width 261 height 22
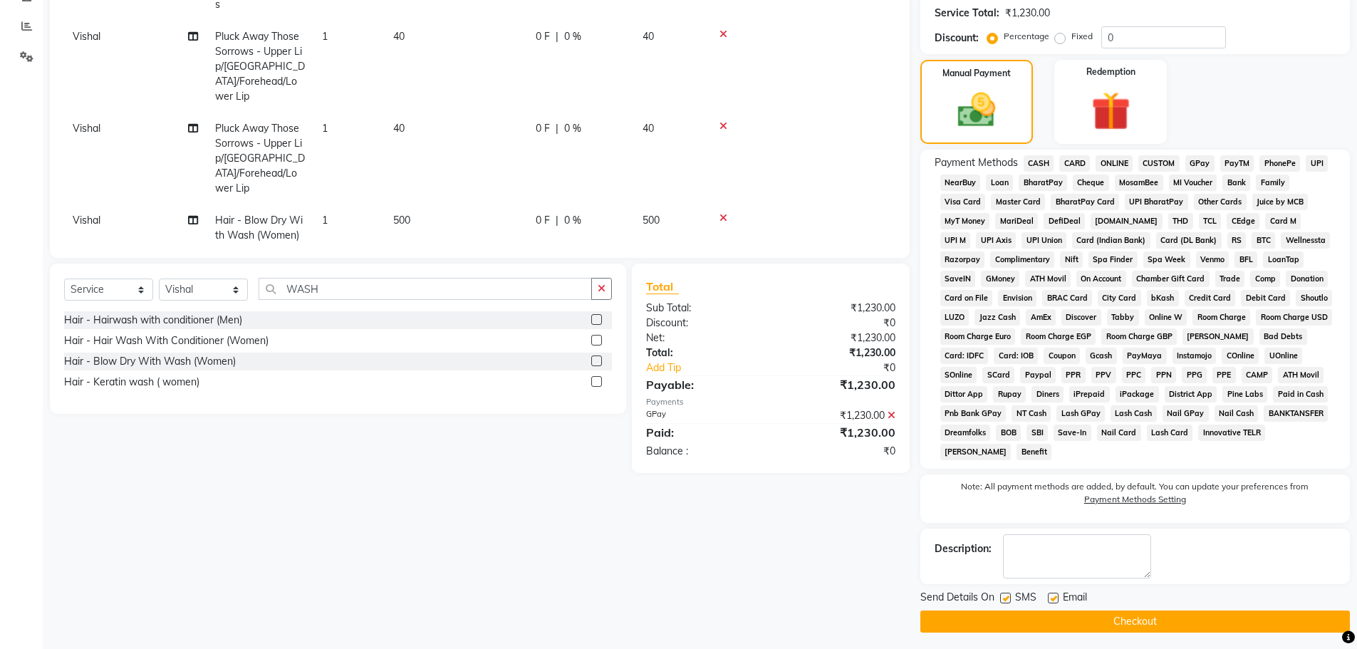
scroll to position [294, 0]
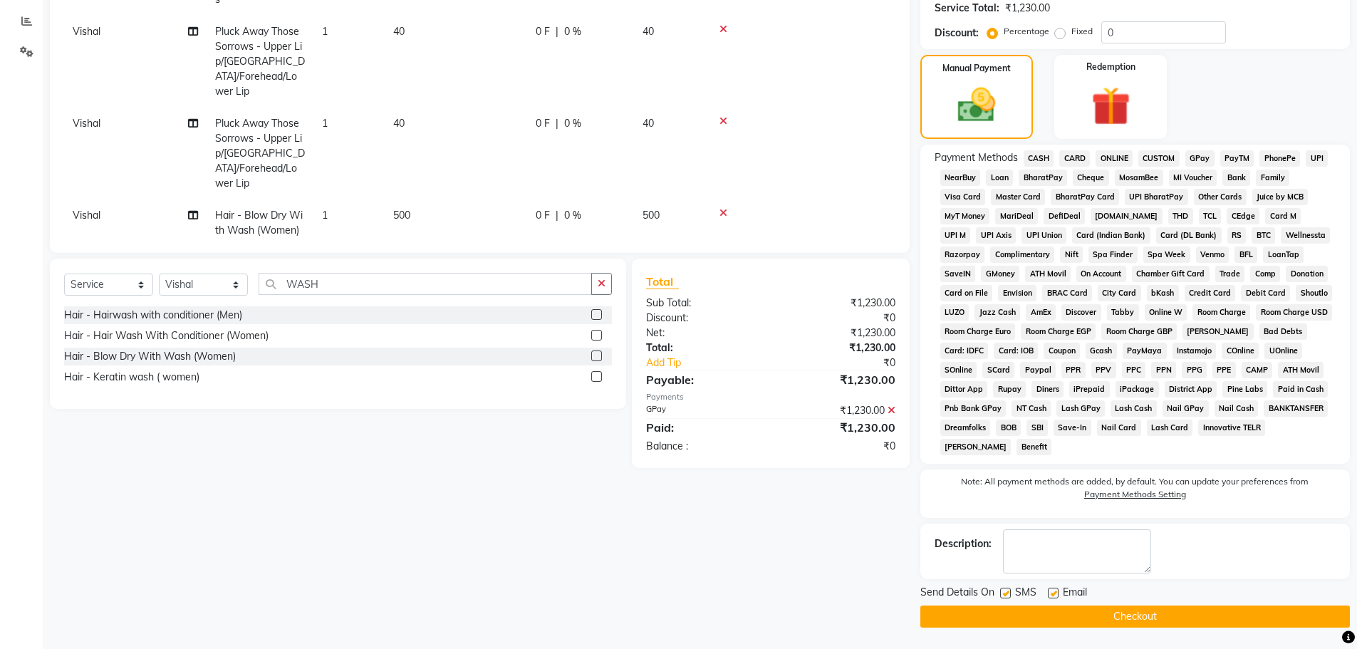
click at [1140, 612] on button "Checkout" at bounding box center [1134, 616] width 429 height 22
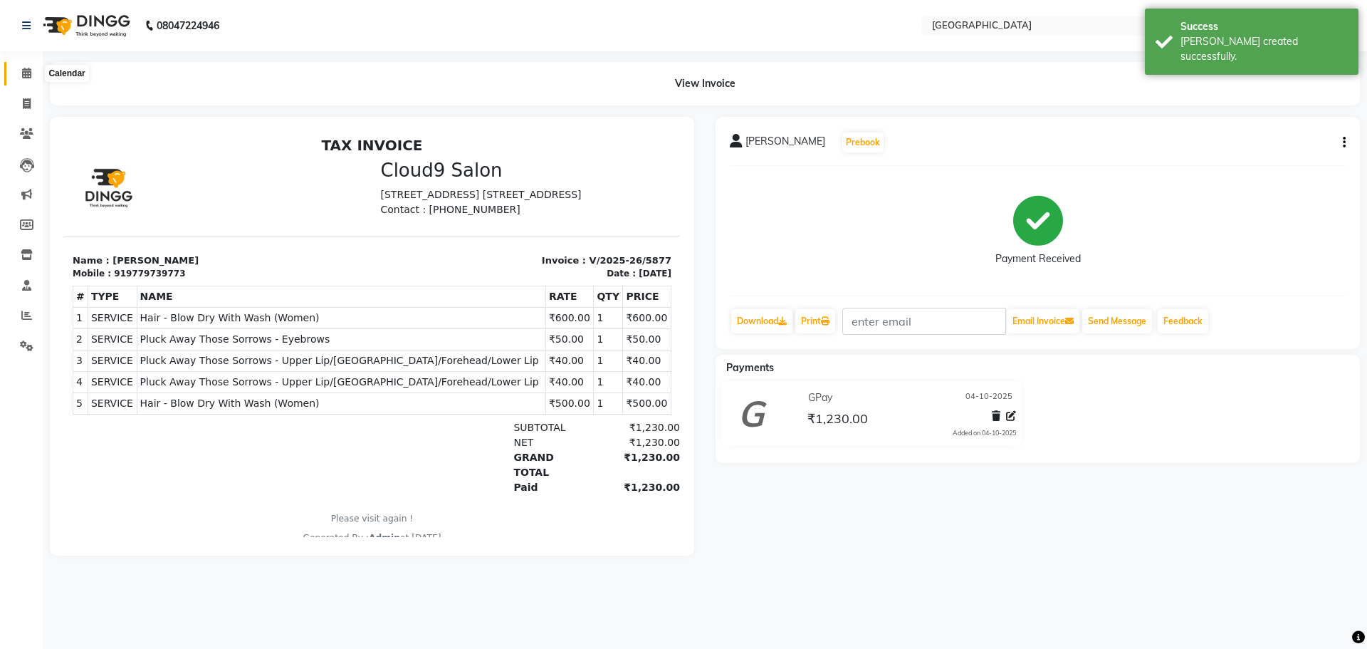
drag, startPoint x: 27, startPoint y: 77, endPoint x: 537, endPoint y: 41, distance: 511.3
click at [27, 77] on icon at bounding box center [26, 73] width 9 height 11
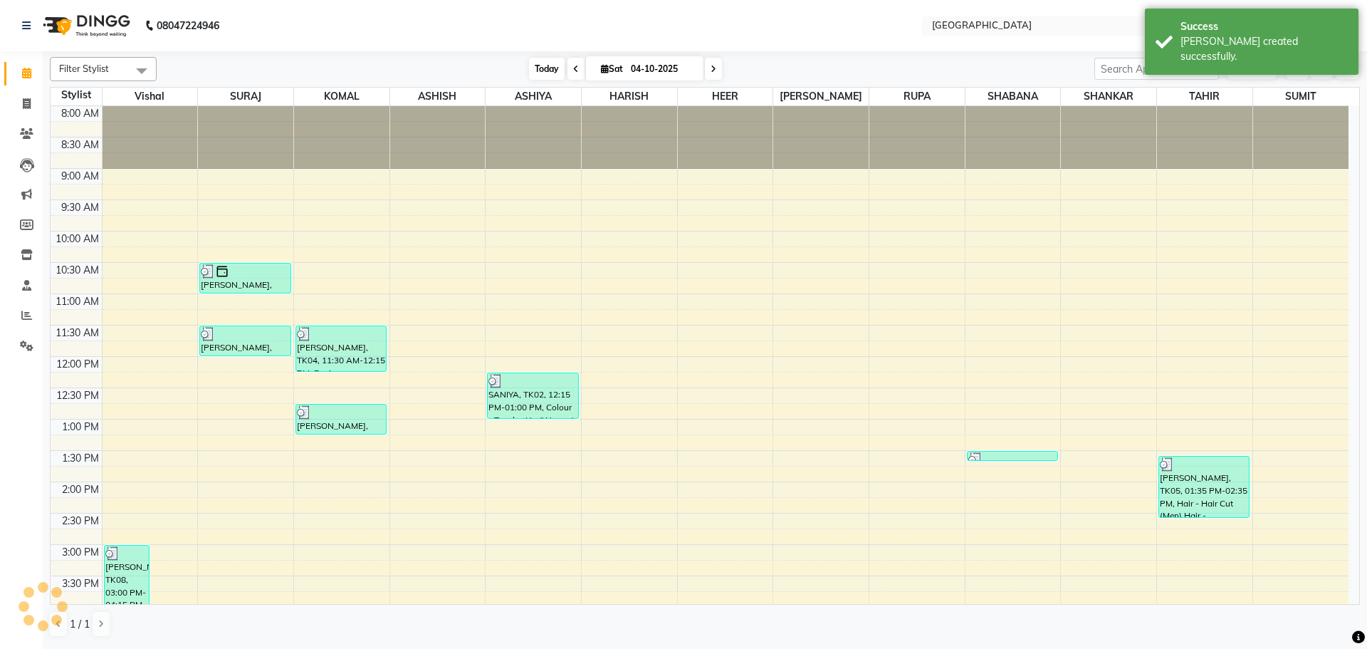
click at [552, 73] on span "Today" at bounding box center [547, 69] width 36 height 22
